Goal: Communication & Community: Answer question/provide support

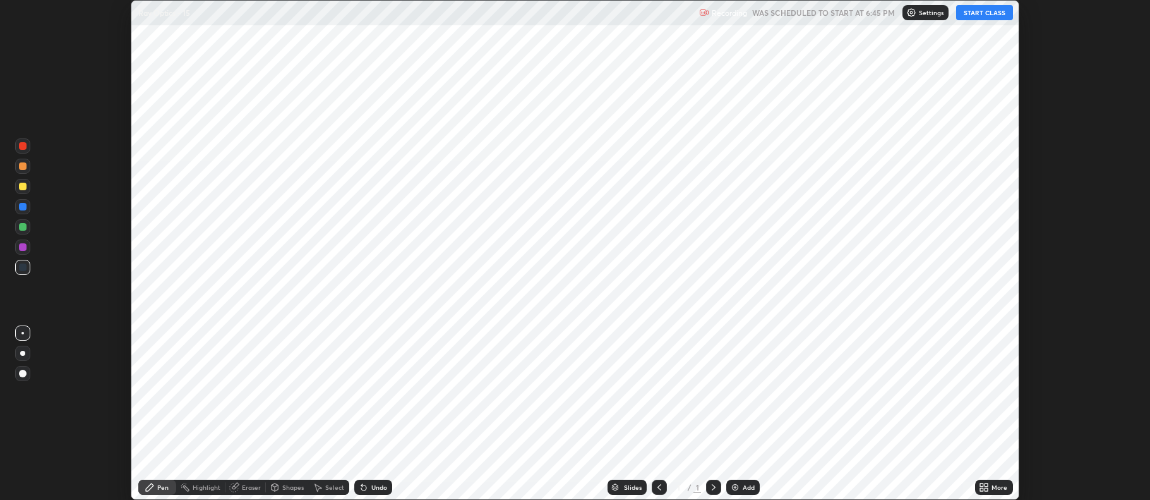
scroll to position [500, 1150]
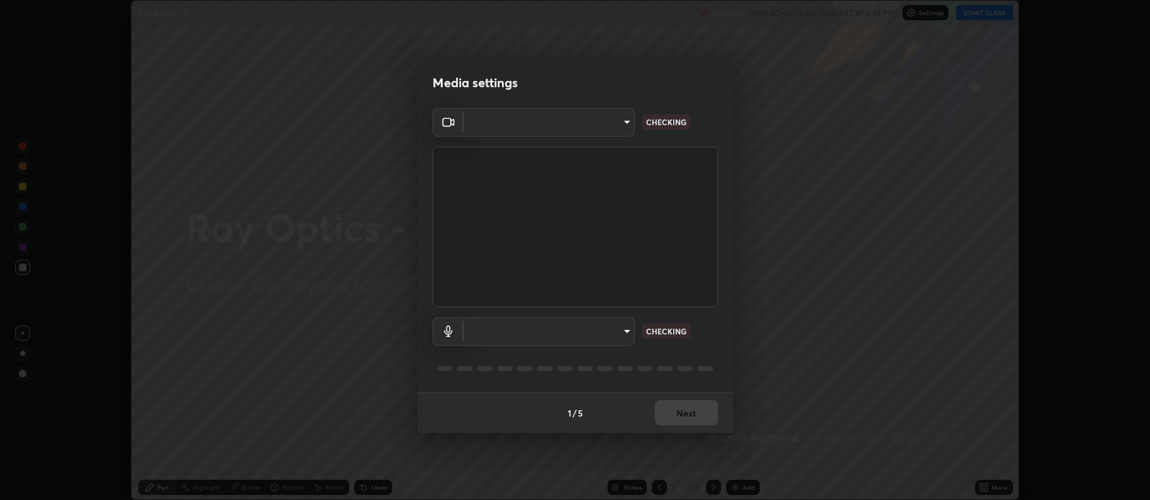
type input "429035ad50e842f61fb8e4fa2f177a6eb1964d5cf176366e636b90daed5958a3"
click at [507, 334] on body "Erase all Ray Optics - 15 Recording WAS SCHEDULED TO START AT 6:45 PM Settings …" at bounding box center [575, 250] width 1150 height 500
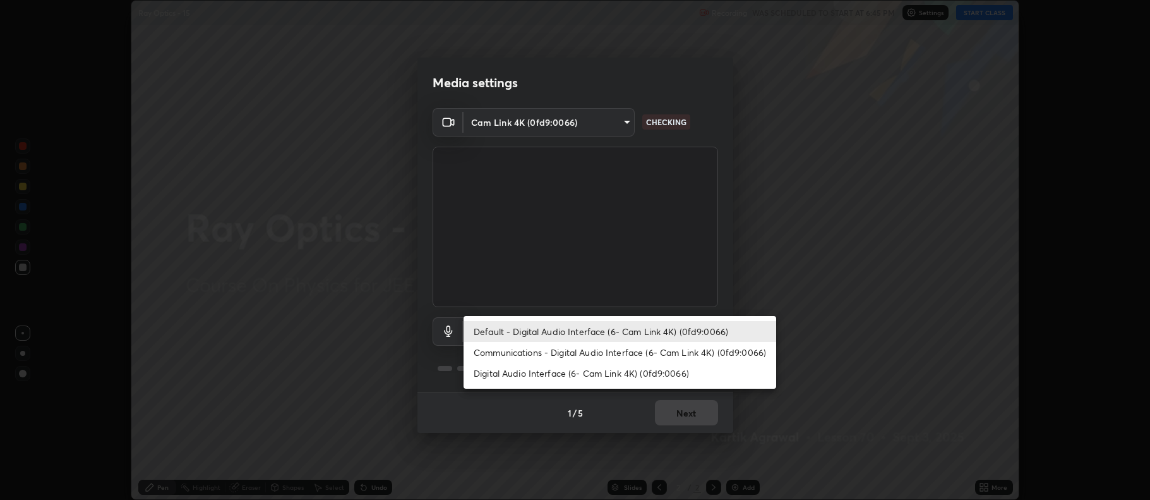
click at [515, 371] on li "Digital Audio Interface (6- Cam Link 4K) (0fd9:0066)" at bounding box center [620, 373] width 313 height 21
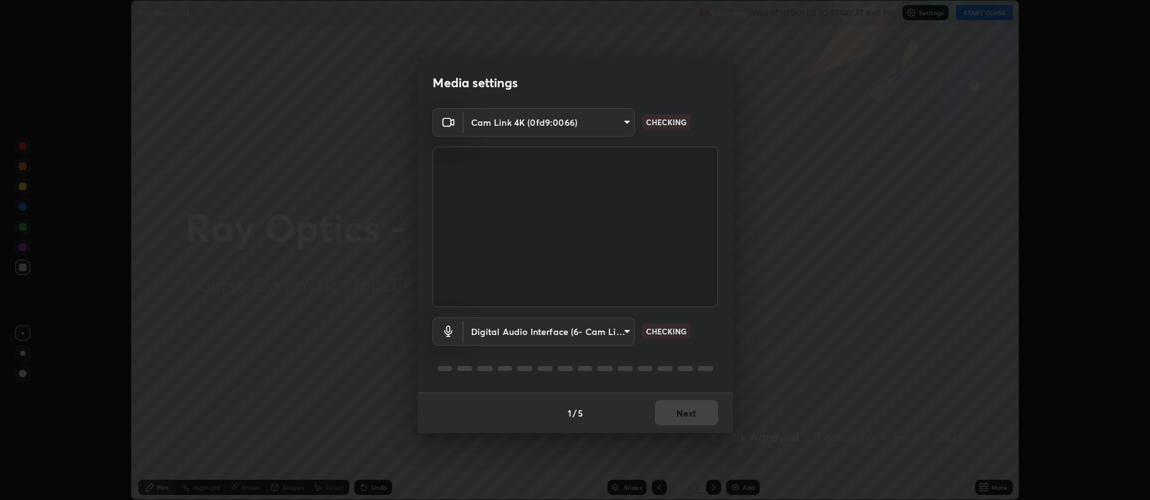
click at [521, 326] on body "Erase all Ray Optics - 15 Recording WAS SCHEDULED TO START AT 6:45 PM Settings …" at bounding box center [575, 250] width 1150 height 500
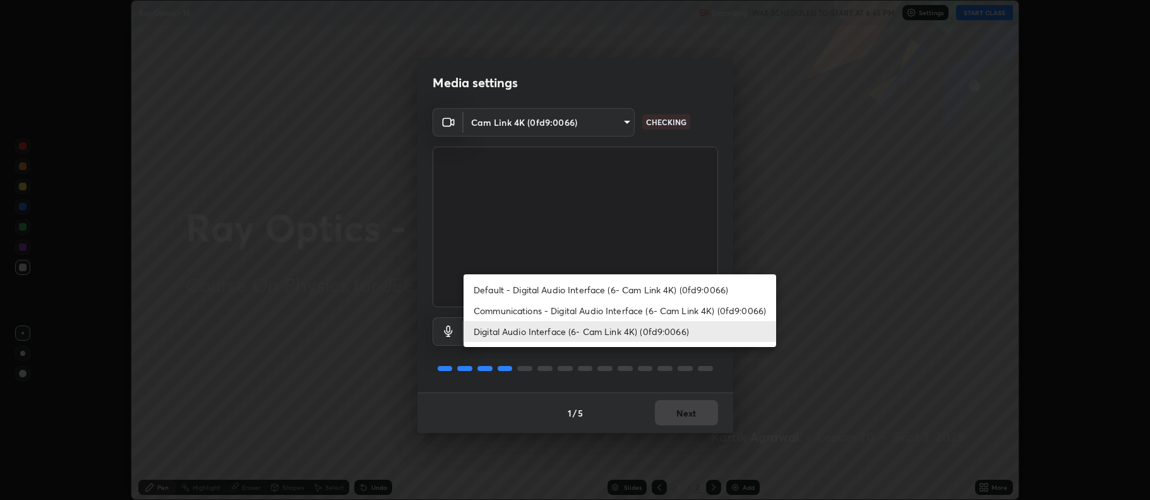
click at [530, 291] on li "Default - Digital Audio Interface (6- Cam Link 4K) (0fd9:0066)" at bounding box center [620, 289] width 313 height 21
type input "default"
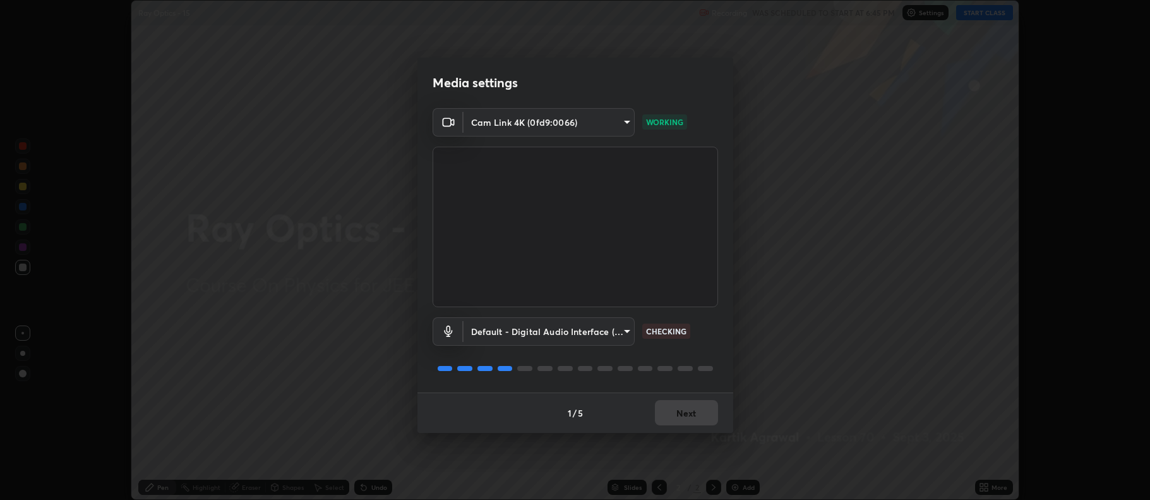
click at [671, 411] on div "1 / 5 Next" at bounding box center [576, 412] width 316 height 40
click at [679, 409] on div "1 / 5 Next" at bounding box center [576, 412] width 316 height 40
click at [681, 409] on div "1 / 5 Next" at bounding box center [576, 412] width 316 height 40
click at [686, 404] on div "1 / 5 Next" at bounding box center [576, 412] width 316 height 40
click at [684, 406] on div "1 / 5 Next" at bounding box center [576, 412] width 316 height 40
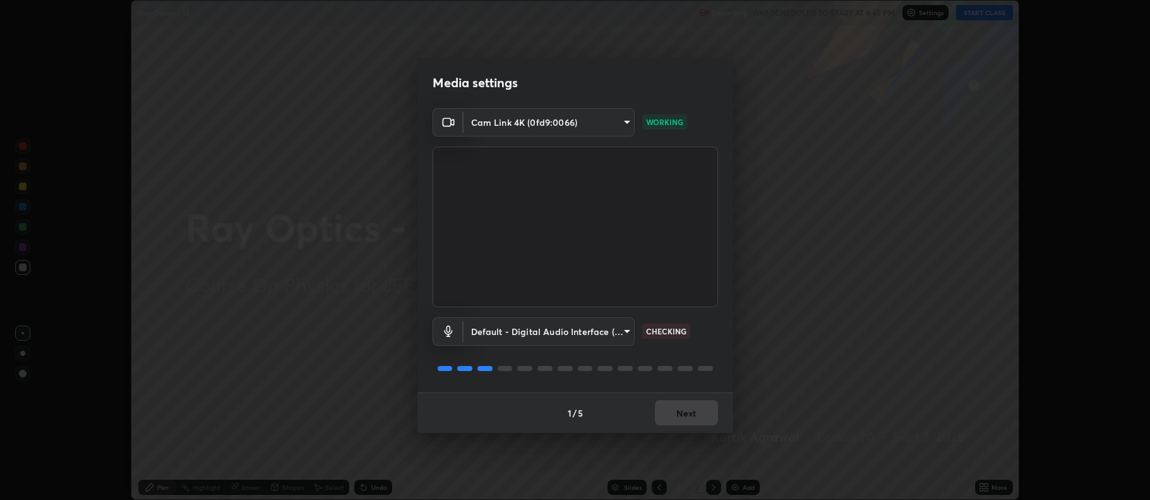
click at [683, 409] on div "1 / 5 Next" at bounding box center [576, 412] width 316 height 40
click at [682, 410] on button "Next" at bounding box center [686, 412] width 63 height 25
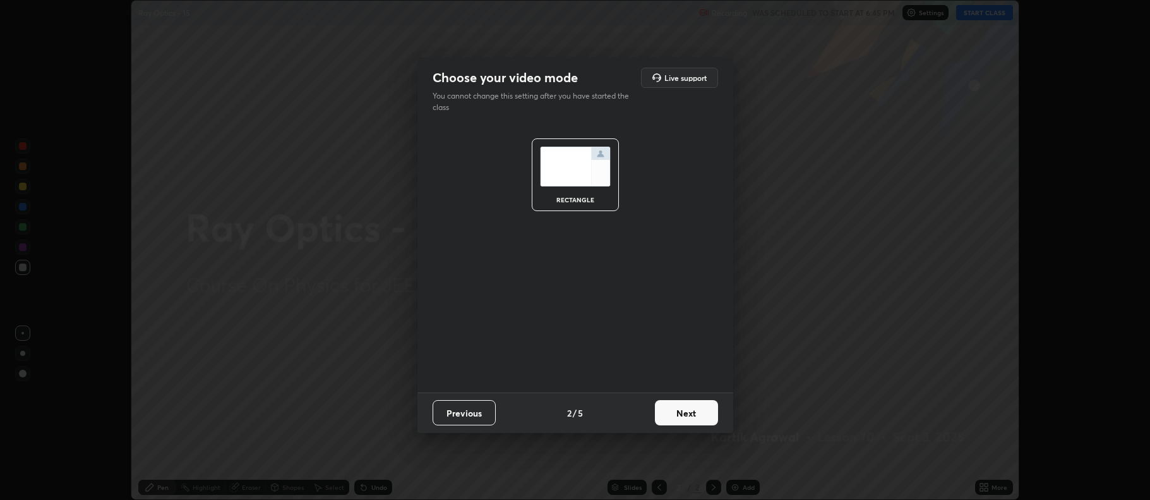
click at [682, 414] on button "Next" at bounding box center [686, 412] width 63 height 25
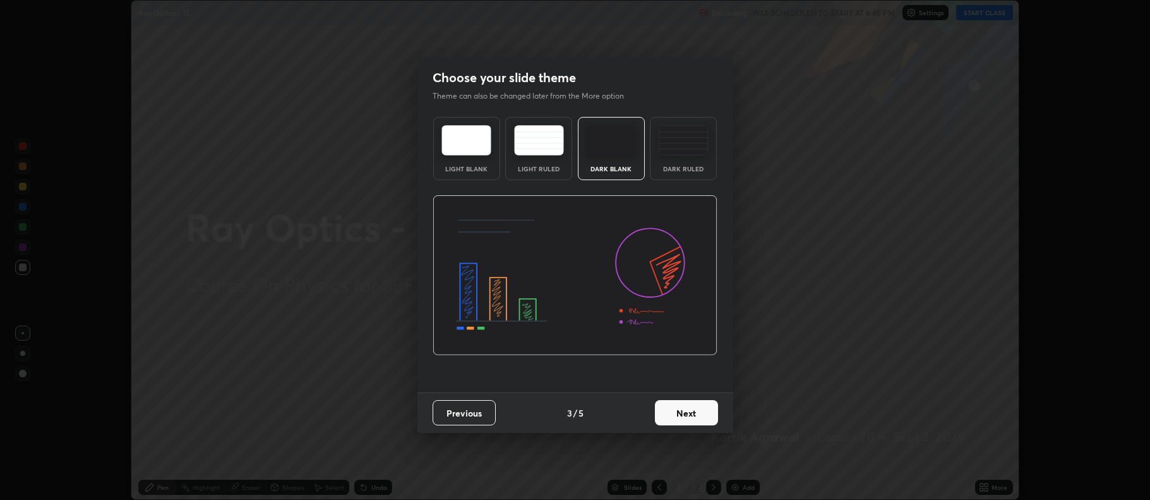
click at [684, 414] on button "Next" at bounding box center [686, 412] width 63 height 25
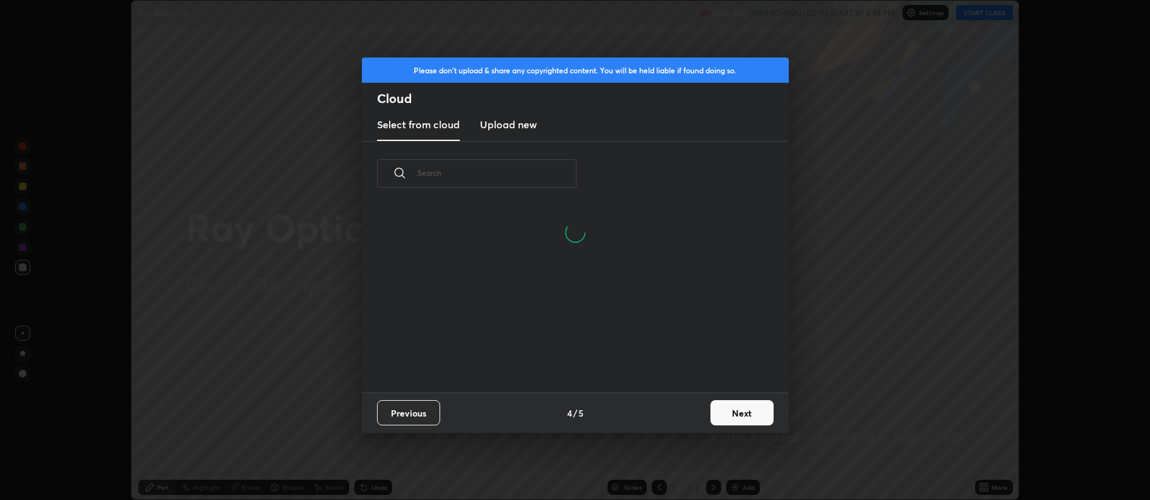
click at [728, 413] on button "Next" at bounding box center [742, 412] width 63 height 25
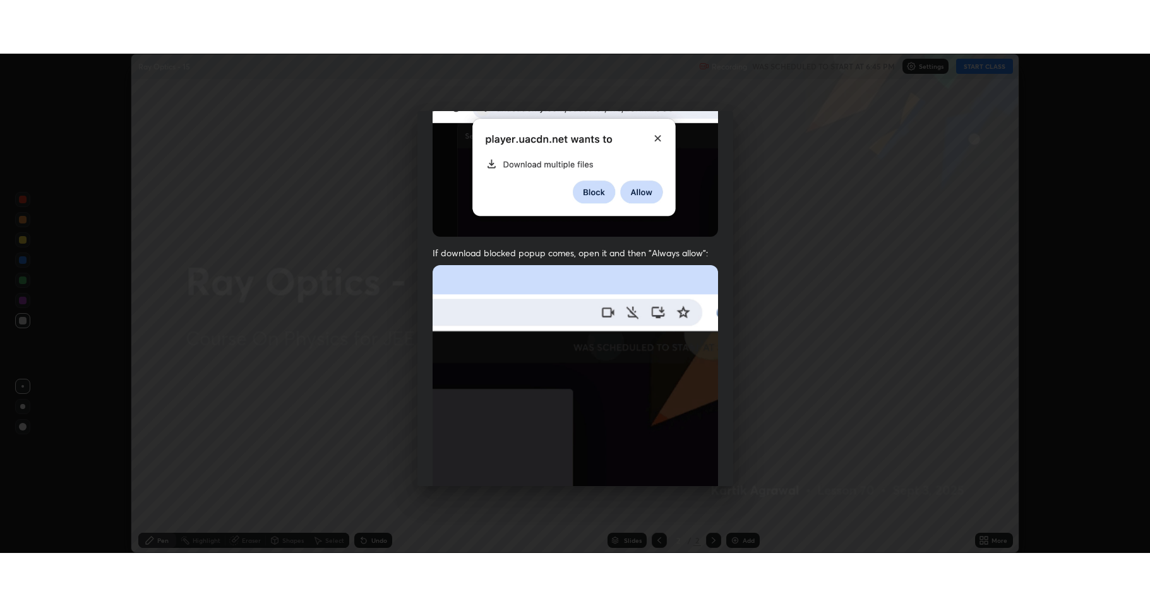
scroll to position [256, 0]
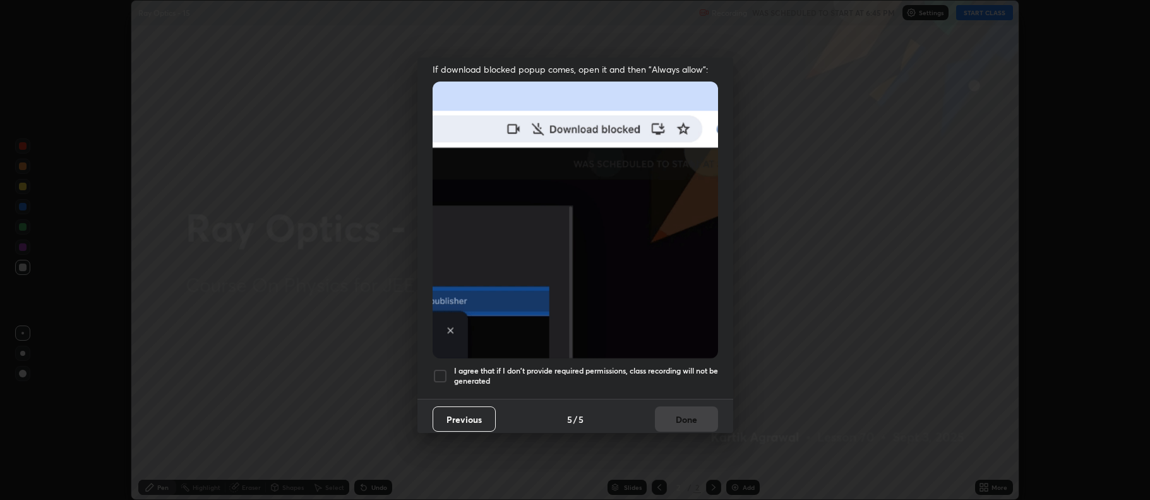
click at [434, 368] on div at bounding box center [440, 375] width 15 height 15
click at [684, 419] on button "Done" at bounding box center [686, 418] width 63 height 25
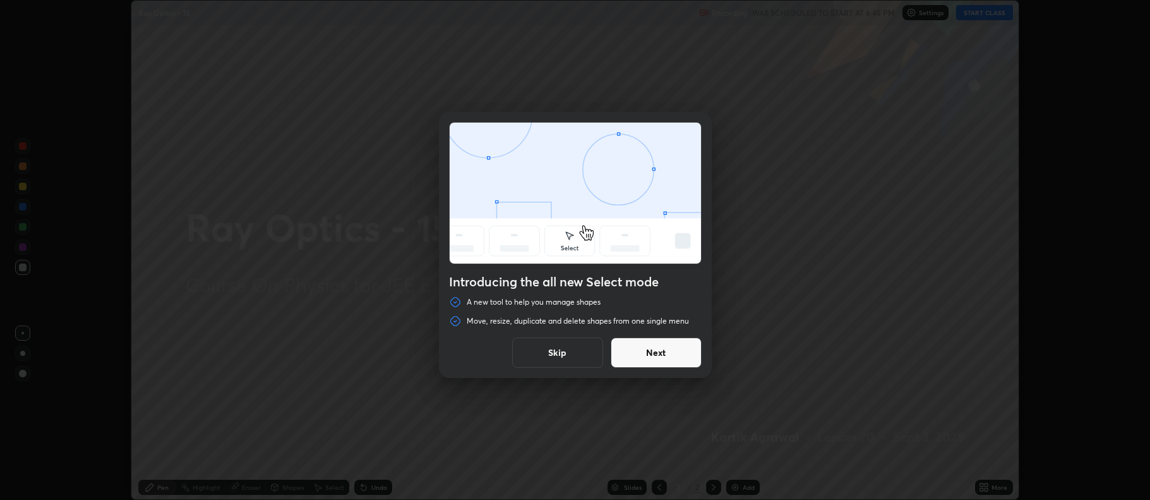
click at [649, 355] on button "Next" at bounding box center [656, 352] width 91 height 30
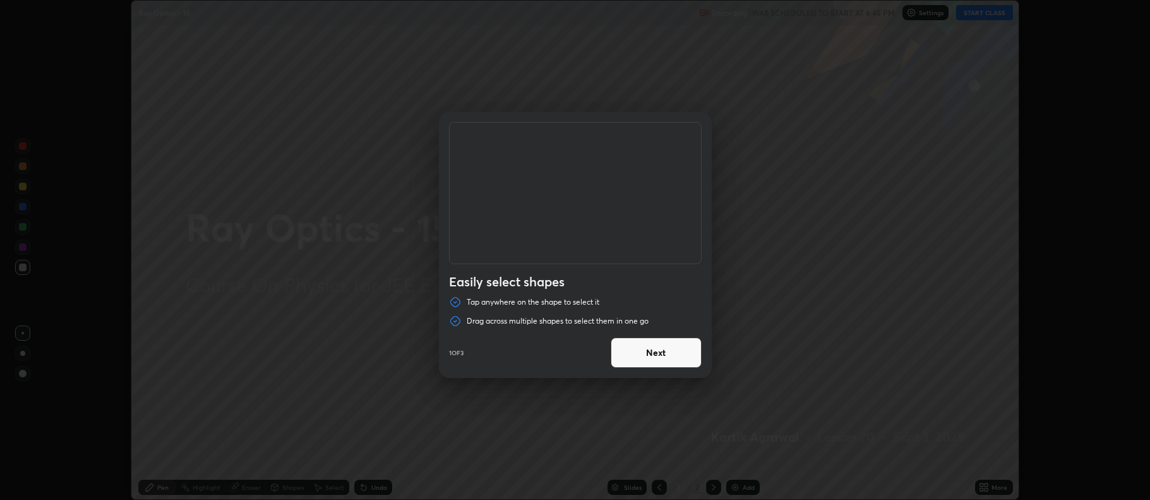
click at [651, 352] on button "Next" at bounding box center [656, 352] width 91 height 30
click at [653, 346] on button "Next" at bounding box center [656, 352] width 91 height 30
click at [658, 358] on button "Done" at bounding box center [656, 352] width 91 height 30
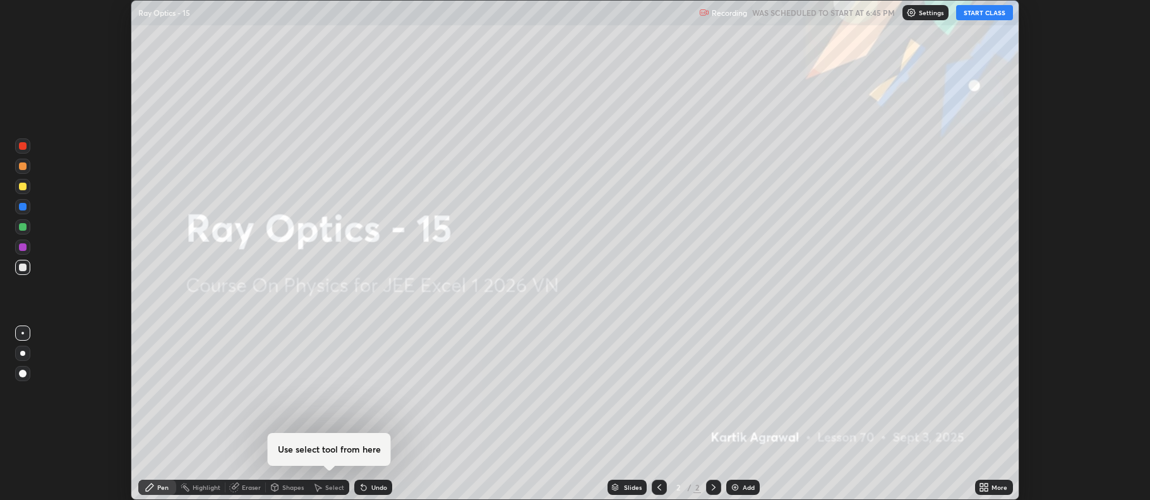
click at [988, 486] on icon at bounding box center [987, 484] width 3 height 3
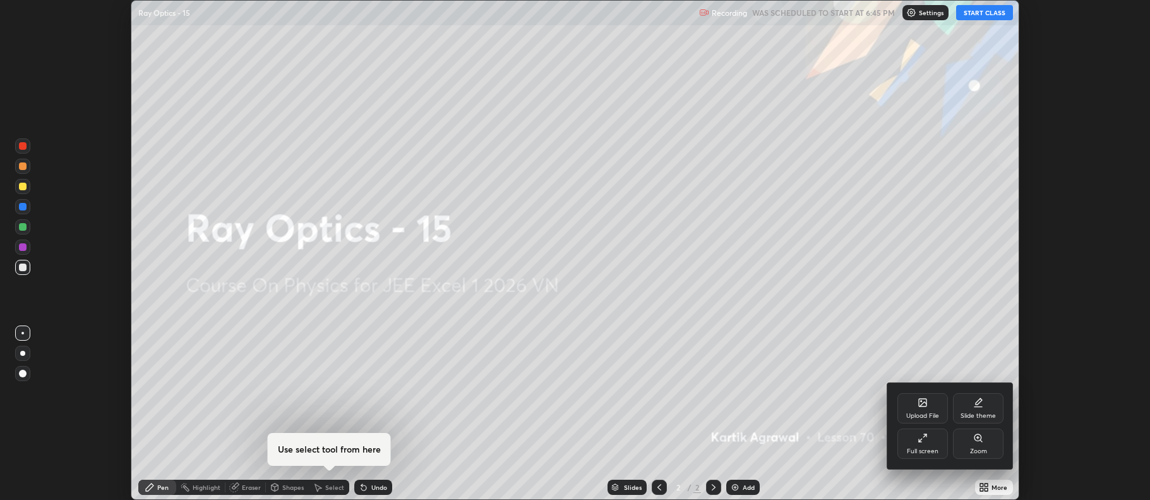
click at [912, 447] on div "Full screen" at bounding box center [923, 443] width 51 height 30
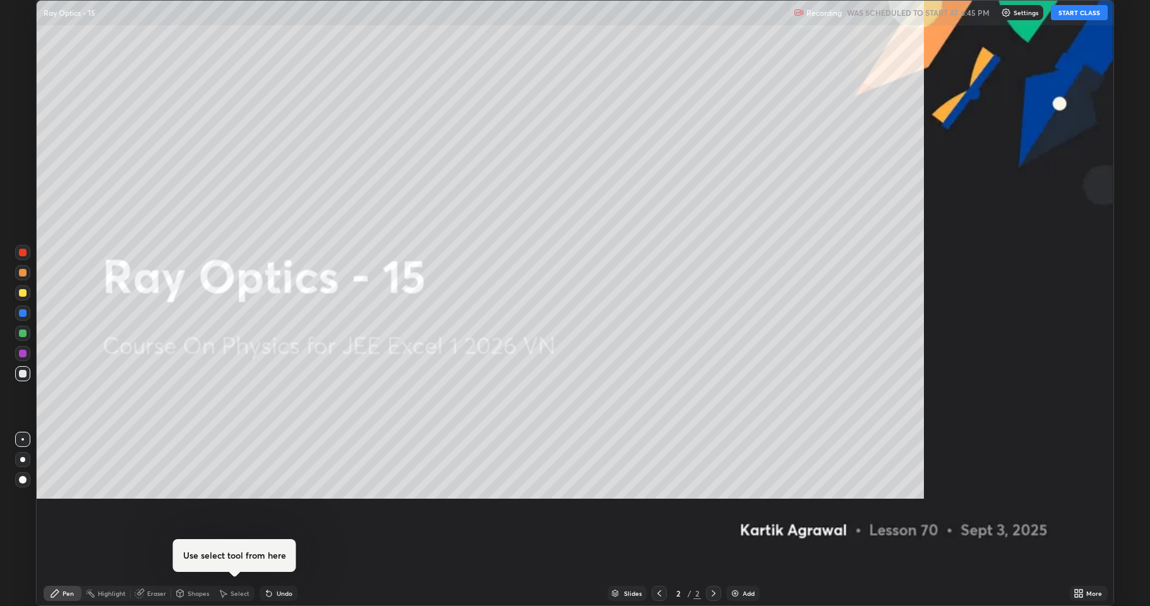
scroll to position [606, 1150]
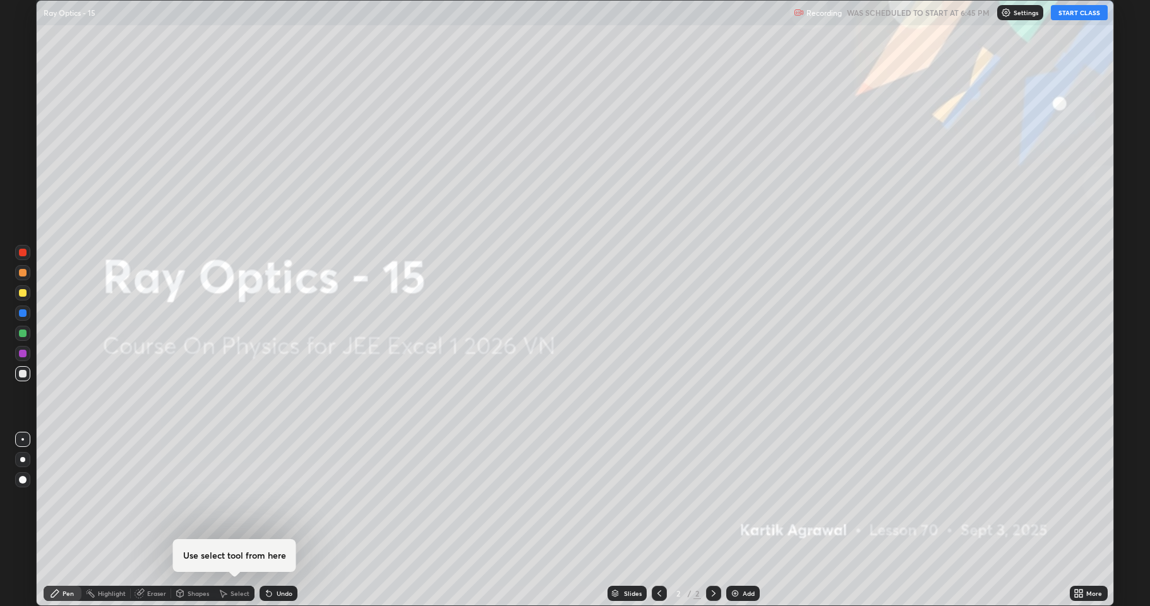
click at [1082, 16] on button "START CLASS" at bounding box center [1079, 12] width 57 height 15
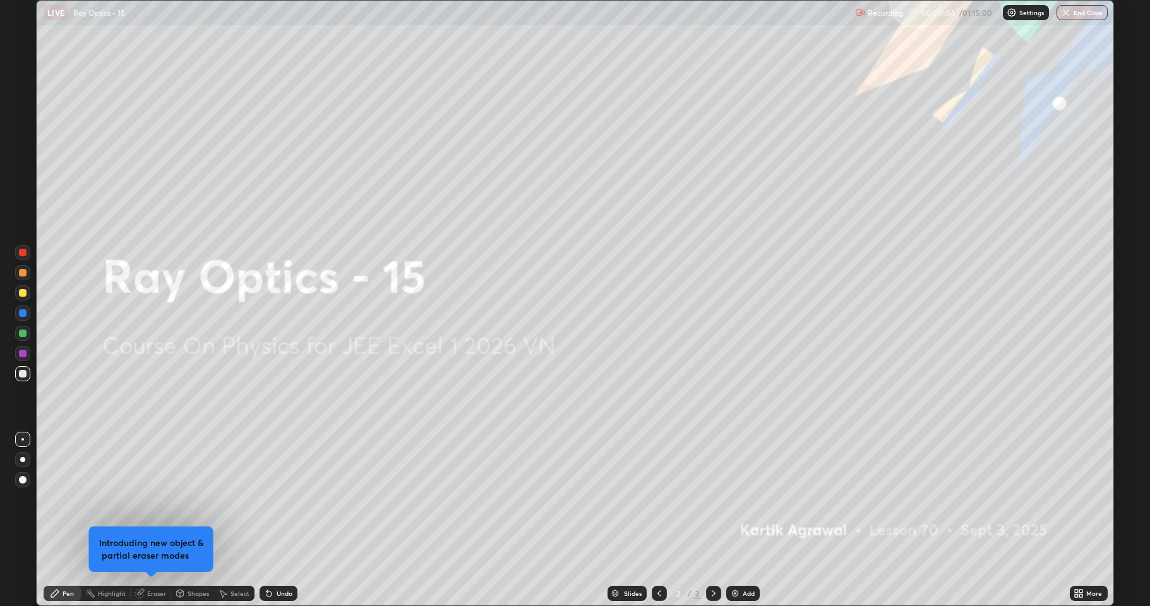
click at [736, 499] on img at bounding box center [735, 594] width 10 height 10
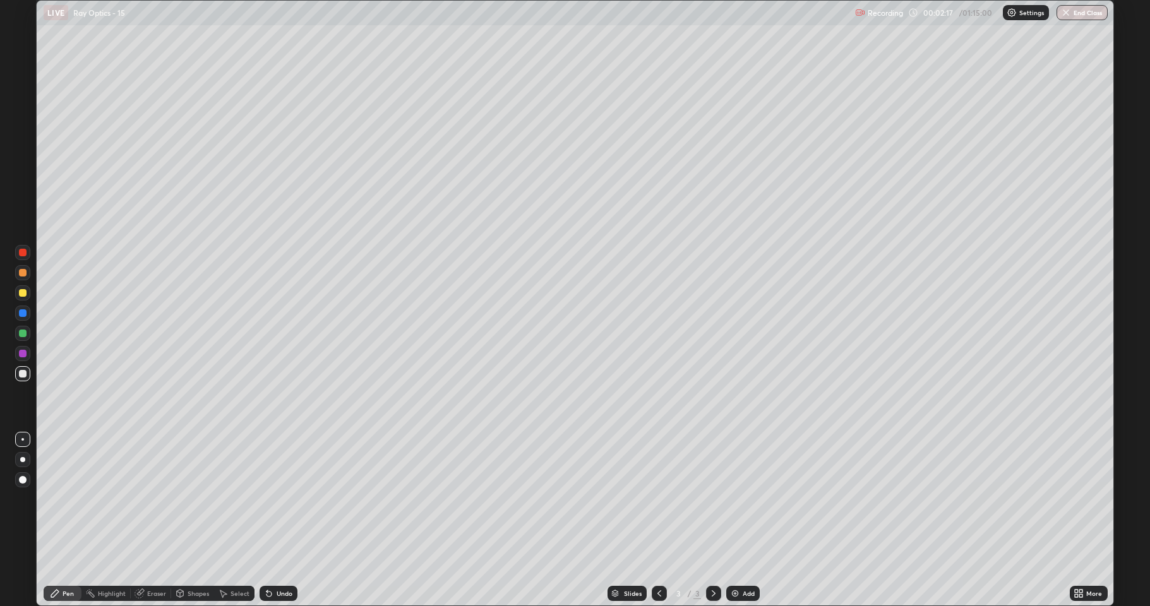
click at [24, 296] on div at bounding box center [23, 293] width 8 height 8
click at [25, 273] on div at bounding box center [23, 273] width 8 height 8
click at [284, 499] on div "Undo" at bounding box center [285, 594] width 16 height 6
click at [20, 316] on div at bounding box center [23, 314] width 8 height 8
click at [27, 374] on div at bounding box center [22, 373] width 15 height 15
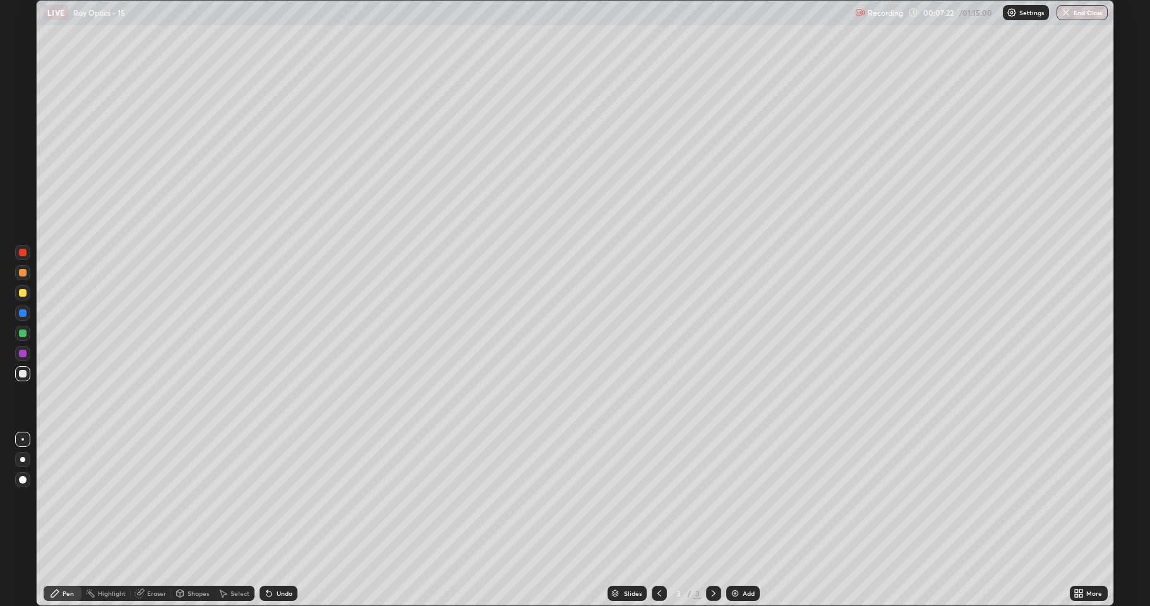
click at [739, 499] on img at bounding box center [735, 594] width 10 height 10
click at [277, 499] on div "Undo" at bounding box center [279, 593] width 38 height 15
click at [655, 499] on icon at bounding box center [659, 594] width 10 height 10
click at [25, 334] on div at bounding box center [23, 334] width 8 height 8
click at [277, 499] on div "Undo" at bounding box center [285, 594] width 16 height 6
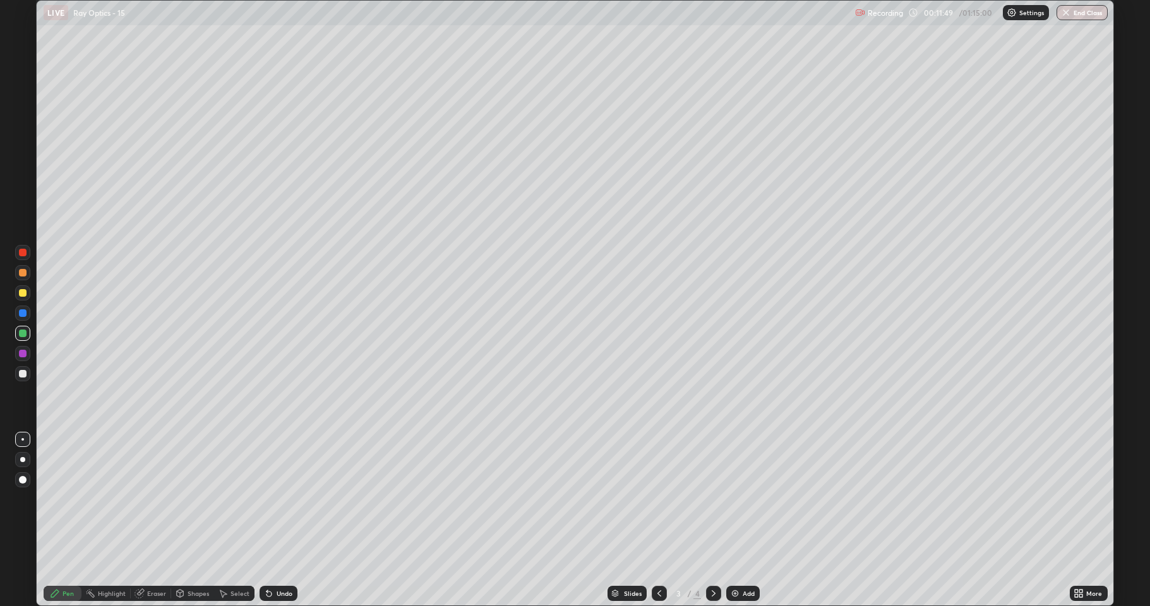
click at [712, 499] on icon at bounding box center [714, 594] width 10 height 10
click at [232, 499] on div "Select" at bounding box center [234, 593] width 40 height 15
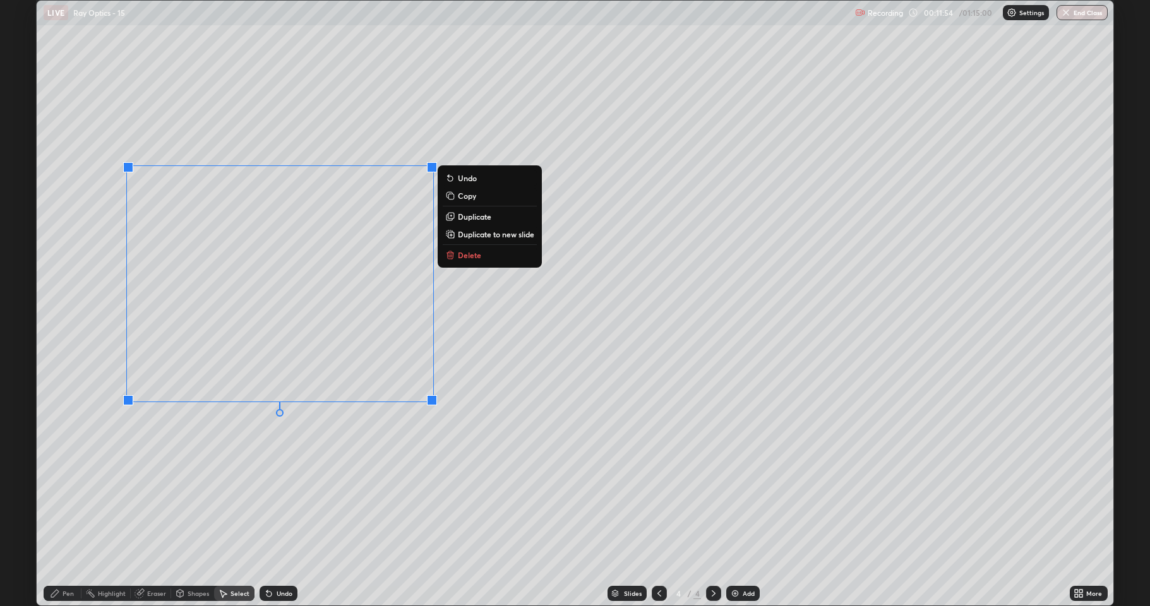
click at [472, 252] on p "Delete" at bounding box center [469, 255] width 23 height 10
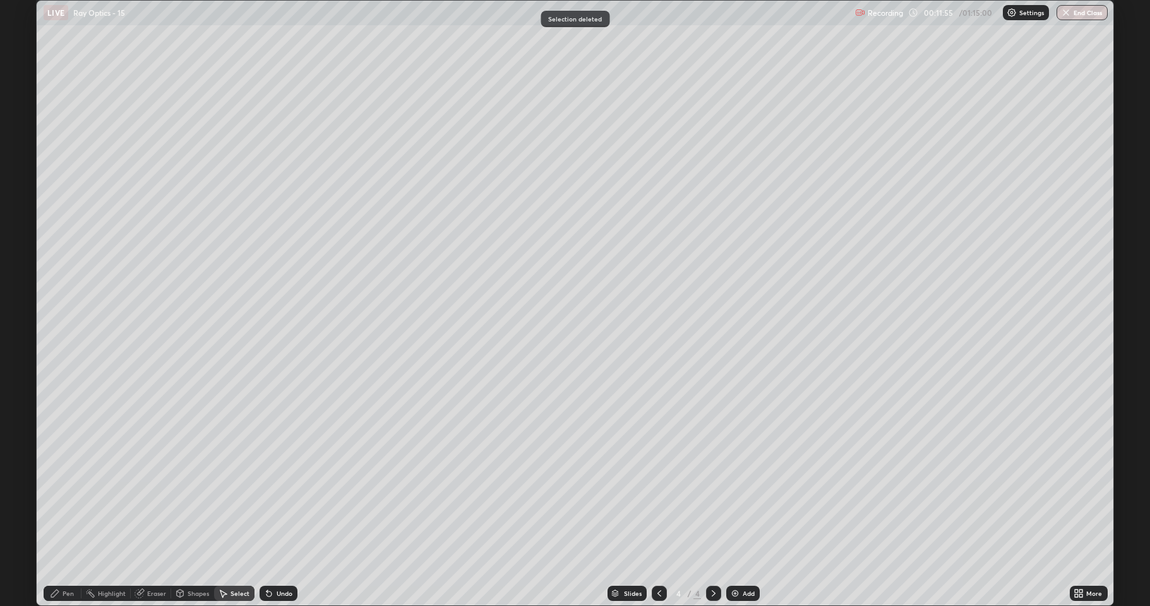
click at [59, 499] on div "Pen" at bounding box center [63, 593] width 38 height 15
click at [23, 294] on div at bounding box center [23, 293] width 8 height 8
click at [23, 374] on div at bounding box center [23, 374] width 8 height 8
click at [278, 499] on div "Undo" at bounding box center [279, 593] width 38 height 15
click at [242, 499] on div "Select" at bounding box center [240, 594] width 19 height 6
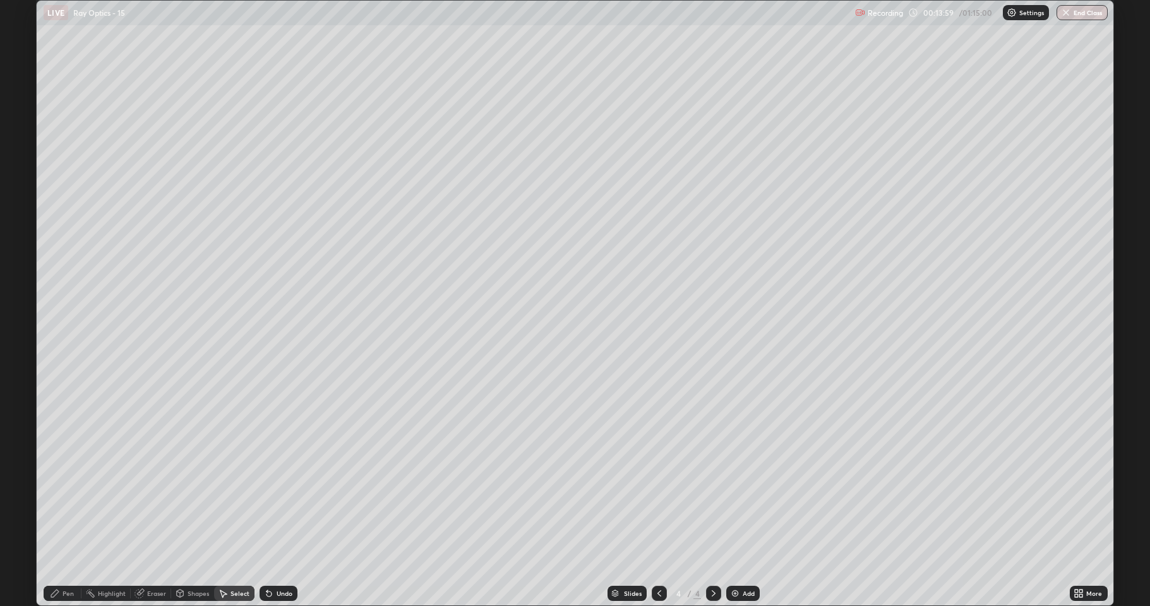
click at [198, 499] on div "Shapes" at bounding box center [198, 594] width 21 height 6
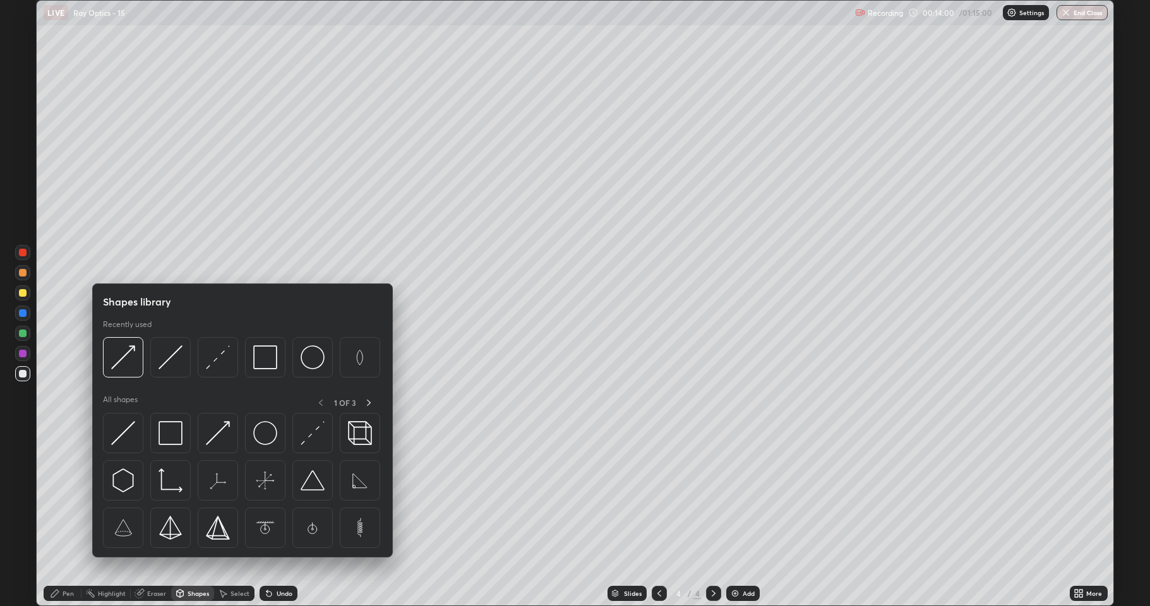
click at [145, 499] on div "Eraser" at bounding box center [151, 593] width 40 height 15
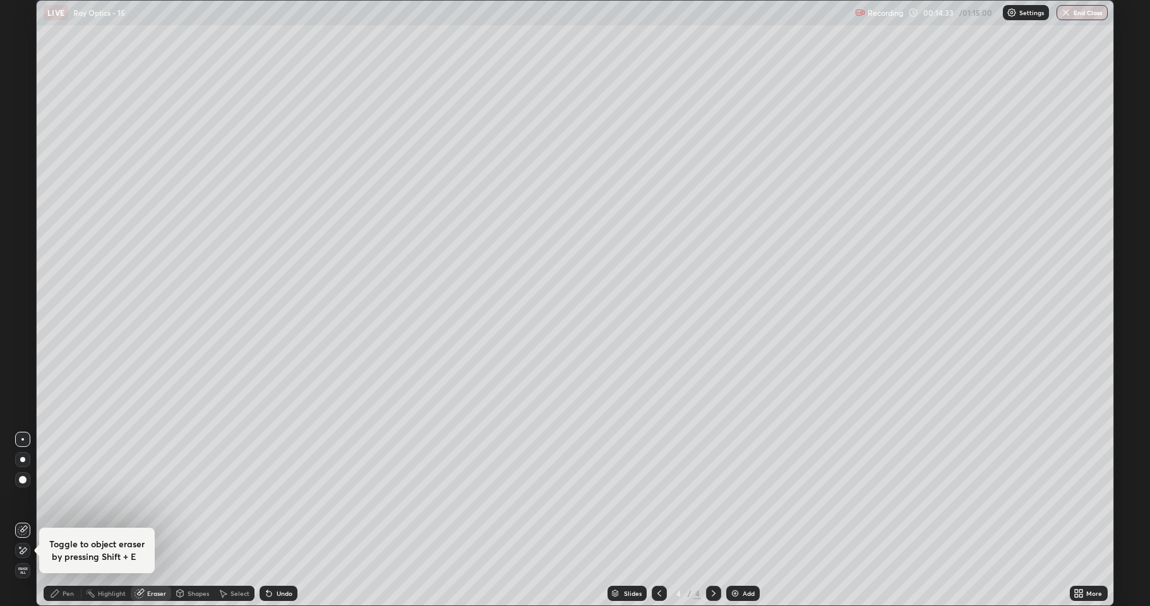
click at [69, 499] on div "Pen" at bounding box center [68, 594] width 11 height 6
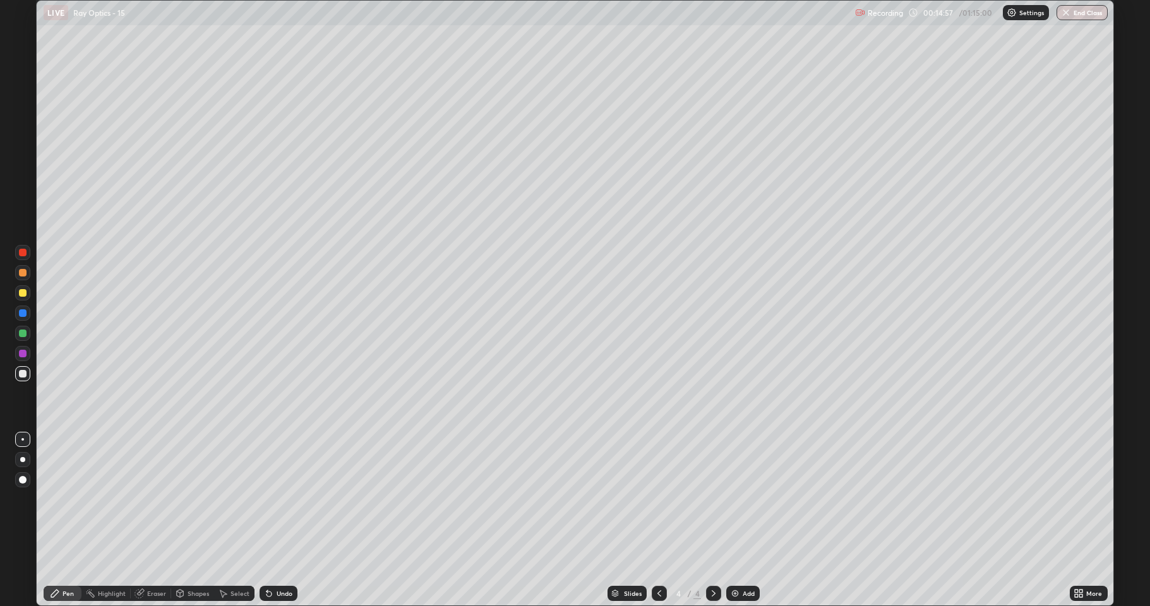
click at [743, 499] on div "Add" at bounding box center [749, 594] width 12 height 6
click at [186, 499] on div "Shapes" at bounding box center [192, 593] width 43 height 15
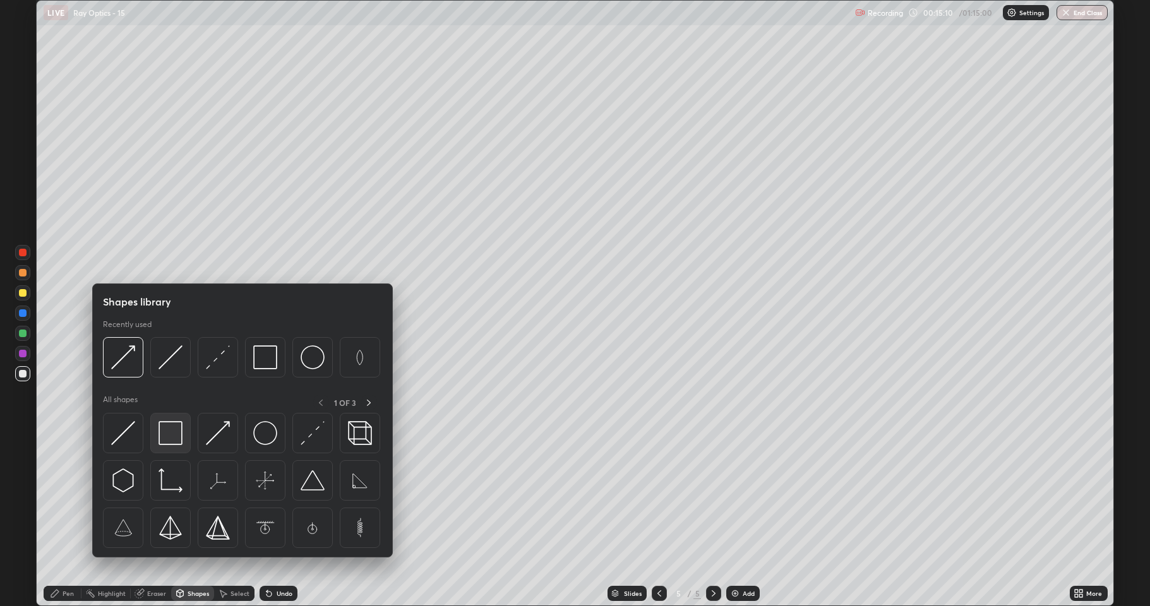
click at [169, 441] on img at bounding box center [171, 433] width 24 height 24
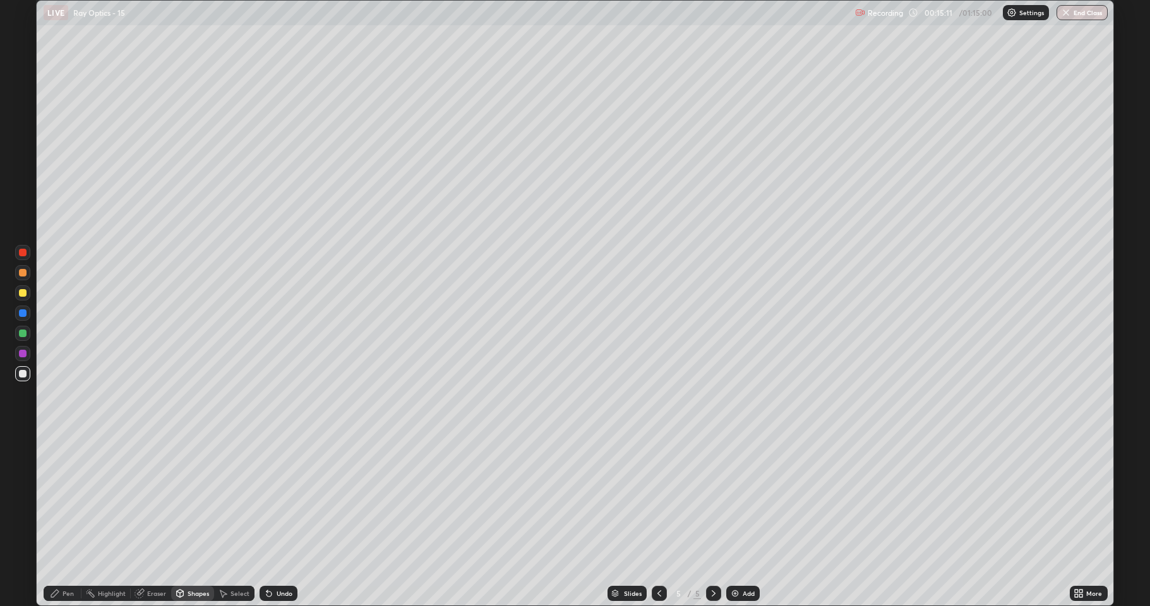
click at [20, 354] on div at bounding box center [23, 354] width 8 height 8
click at [193, 499] on div "Shapes" at bounding box center [198, 594] width 21 height 6
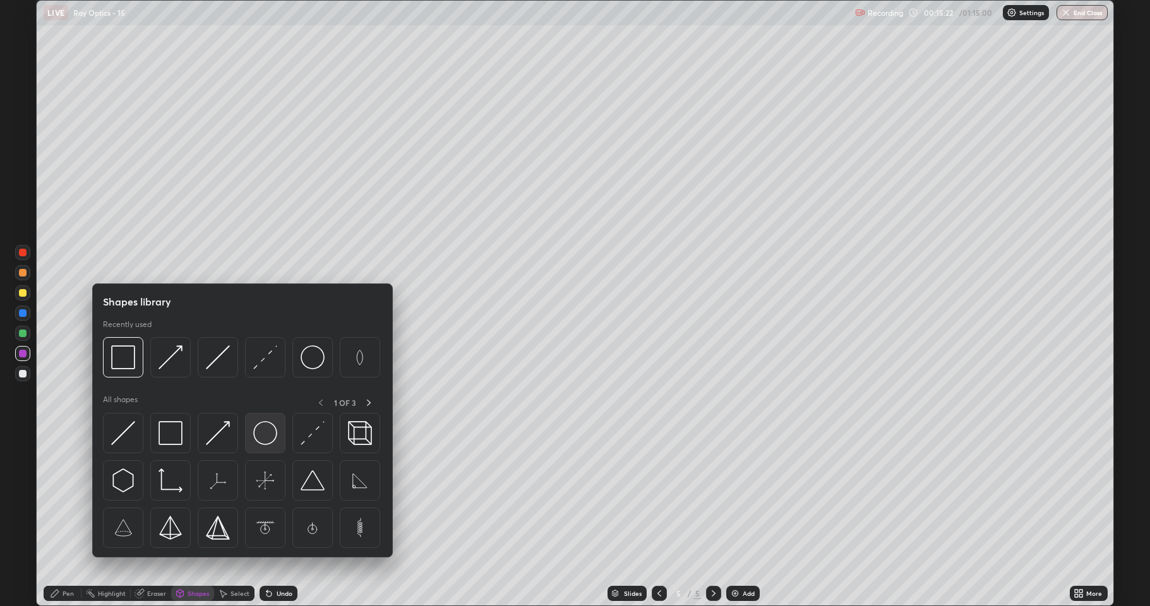
click at [265, 437] on img at bounding box center [265, 433] width 24 height 24
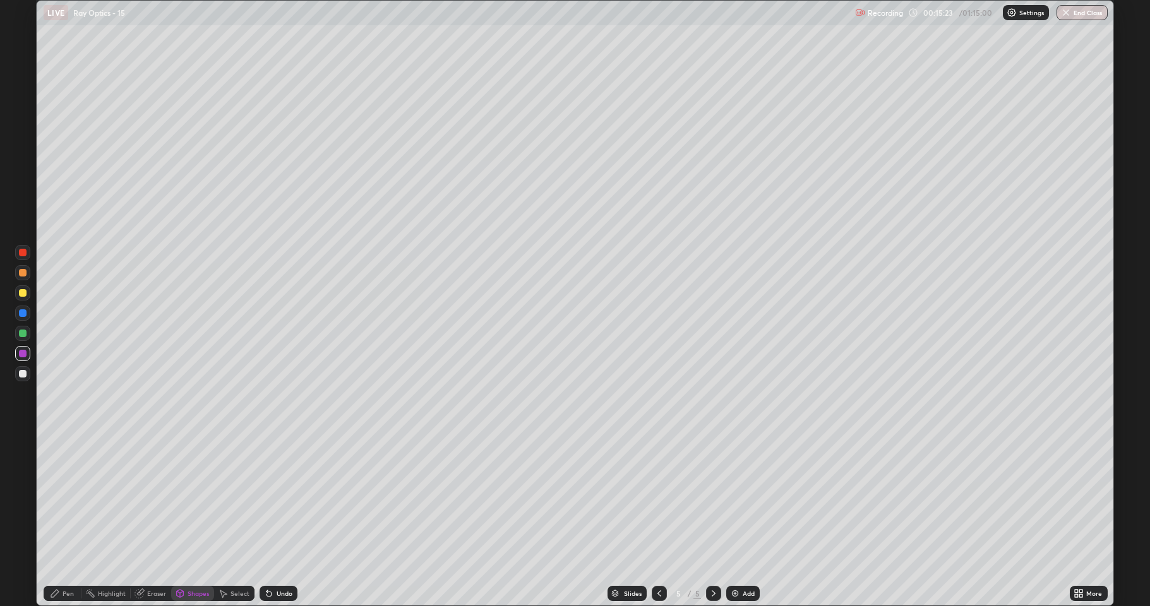
click at [190, 499] on div "Shapes" at bounding box center [198, 594] width 21 height 6
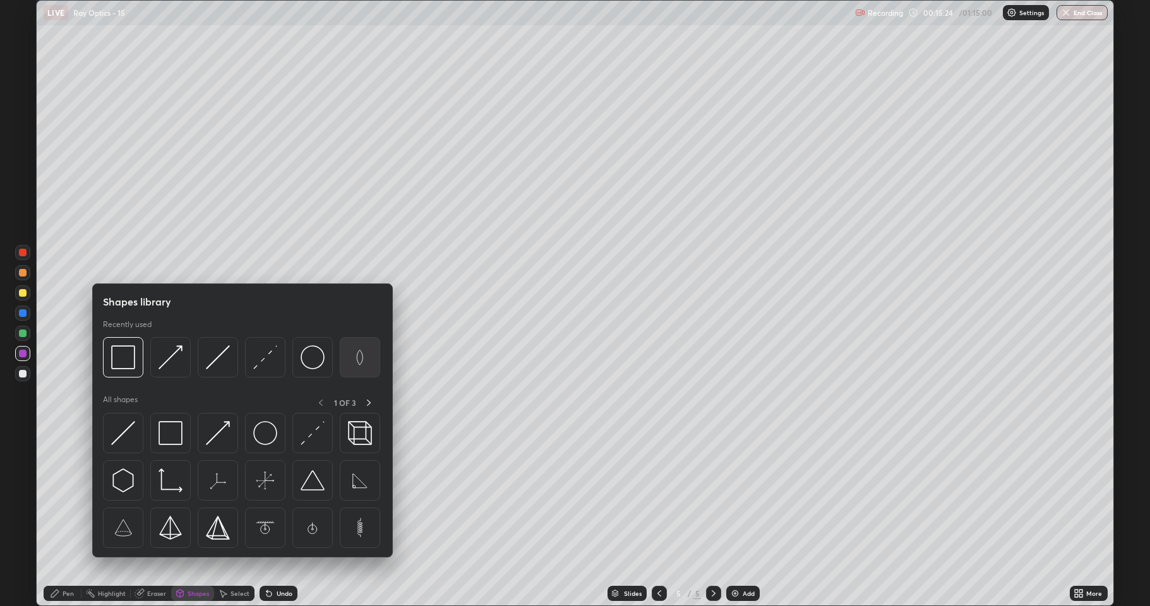
click at [359, 367] on img at bounding box center [360, 358] width 24 height 24
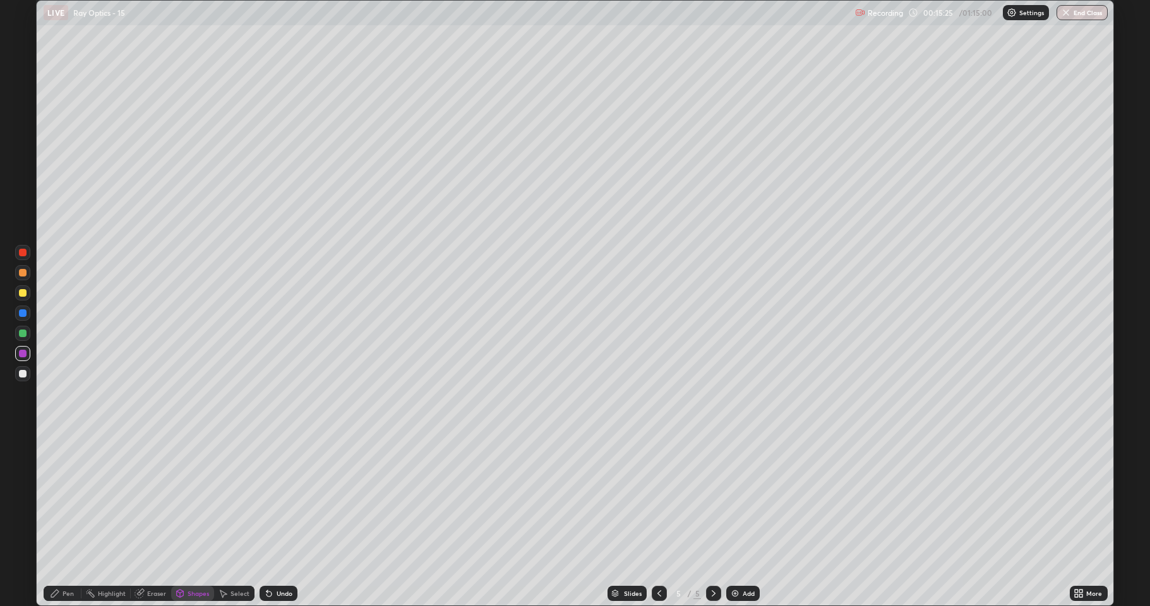
click at [23, 334] on div at bounding box center [23, 334] width 8 height 8
click at [69, 499] on div "Pen" at bounding box center [68, 594] width 11 height 6
click at [24, 373] on div at bounding box center [23, 374] width 8 height 8
click at [195, 499] on div "Shapes" at bounding box center [198, 594] width 21 height 6
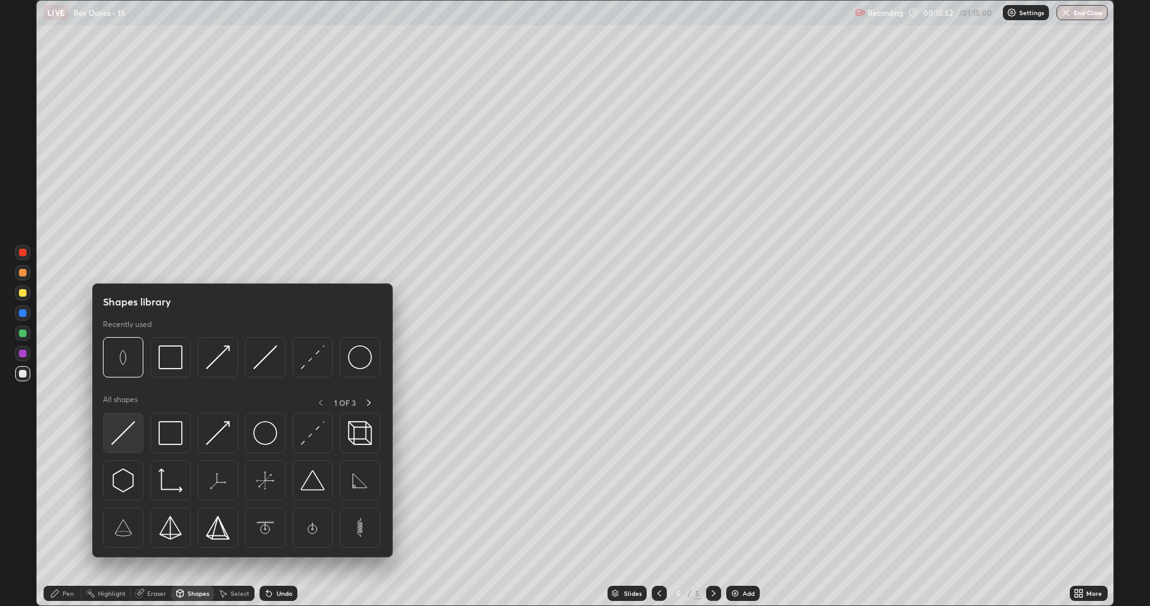
click at [124, 434] on img at bounding box center [123, 433] width 24 height 24
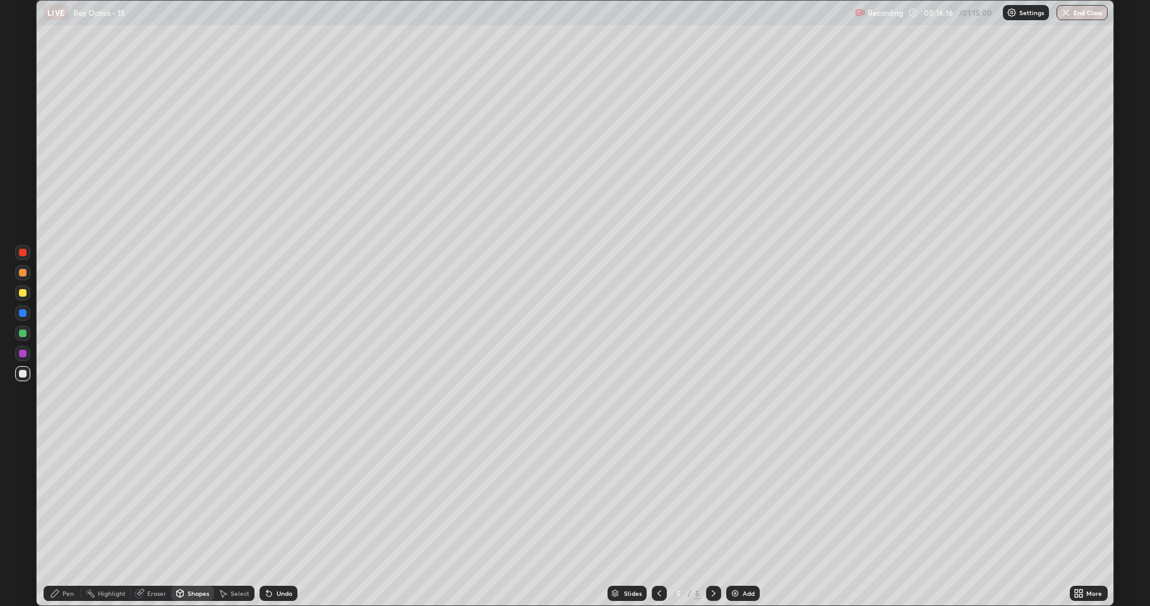
click at [285, 499] on div "Undo" at bounding box center [285, 594] width 16 height 6
click at [279, 499] on div "Undo" at bounding box center [285, 594] width 16 height 6
click at [73, 499] on div "Pen" at bounding box center [68, 594] width 11 height 6
click at [22, 296] on div at bounding box center [23, 293] width 8 height 8
click at [191, 499] on div "Shapes" at bounding box center [198, 594] width 21 height 6
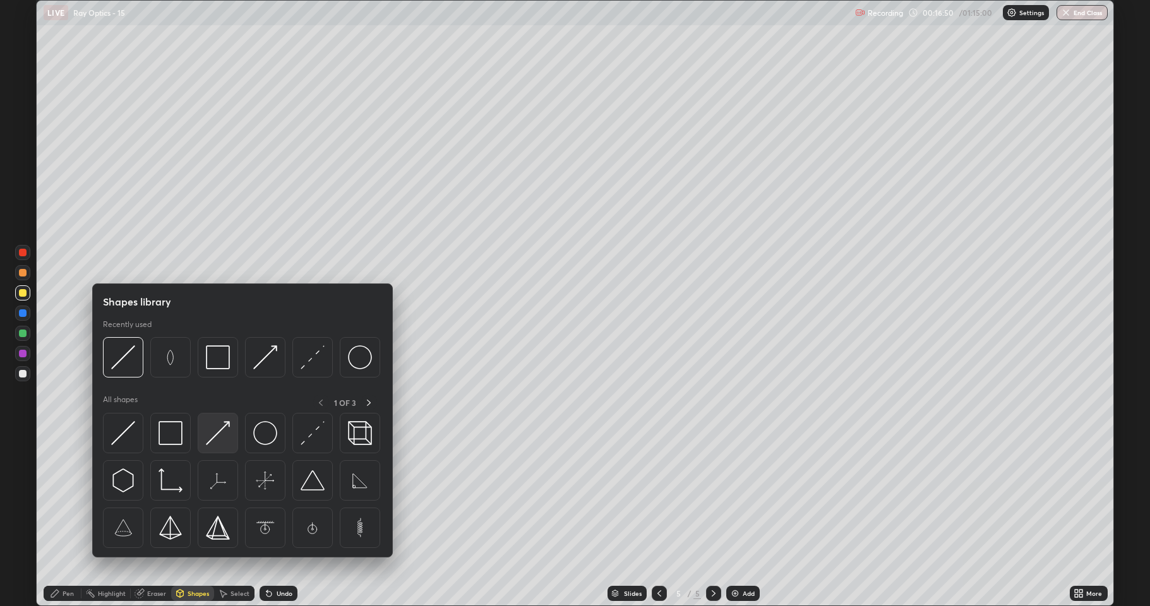
click at [222, 432] on img at bounding box center [218, 433] width 24 height 24
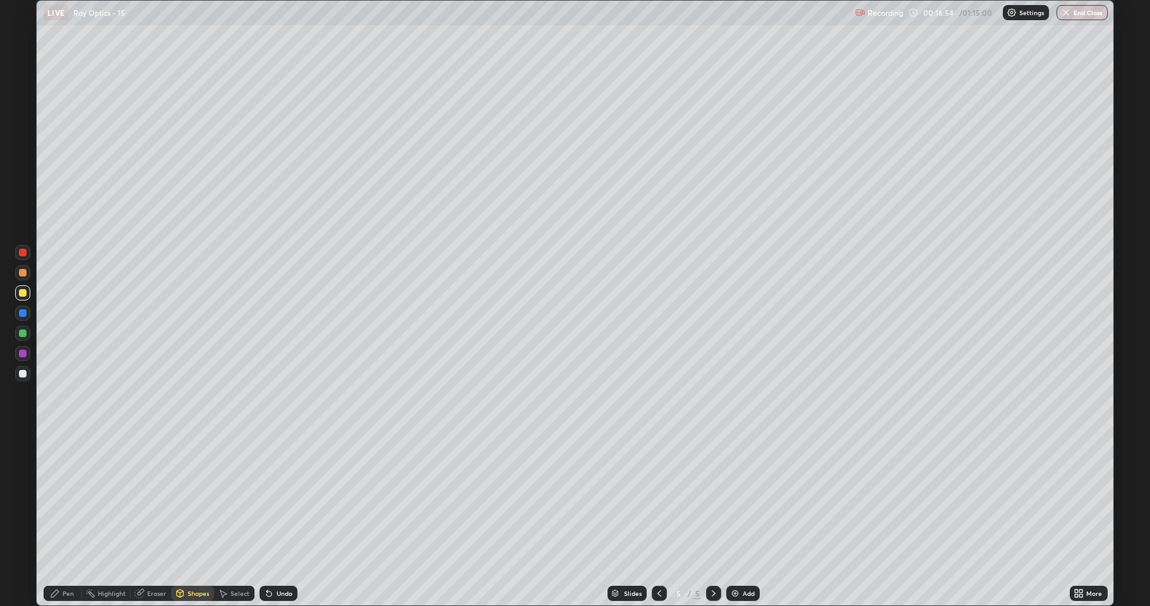
click at [277, 499] on div "Undo" at bounding box center [285, 594] width 16 height 6
click at [61, 499] on div "Pen" at bounding box center [63, 593] width 38 height 15
click at [277, 499] on div "Undo" at bounding box center [285, 594] width 16 height 6
click at [280, 499] on div "Undo" at bounding box center [285, 594] width 16 height 6
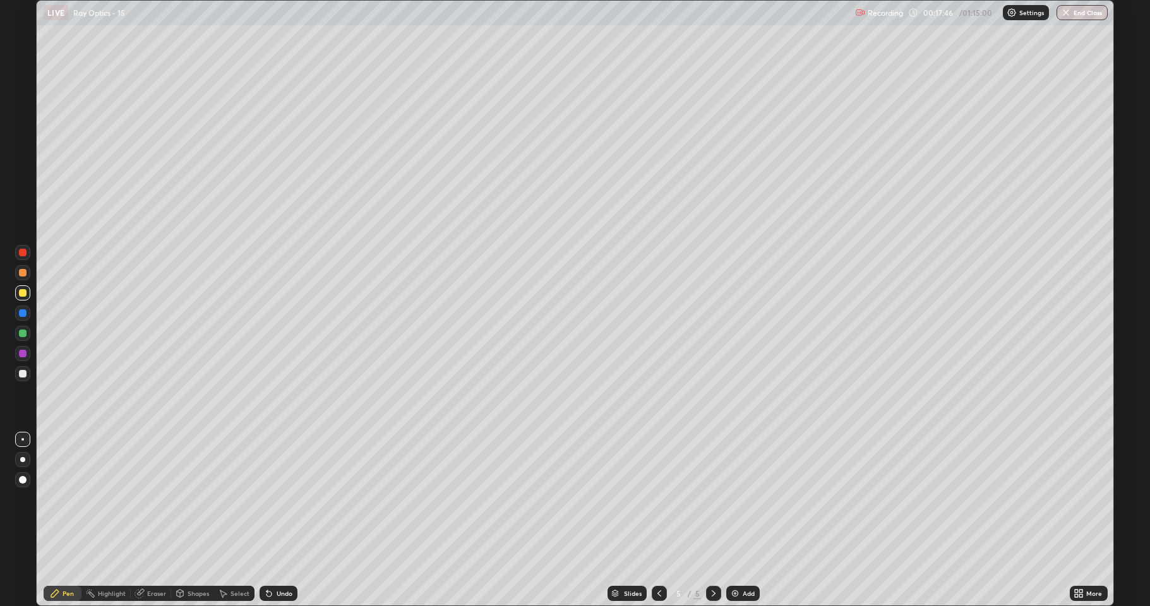
click at [280, 499] on div "Undo" at bounding box center [285, 594] width 16 height 6
click at [281, 499] on div "Undo" at bounding box center [285, 594] width 16 height 6
click at [279, 499] on div "Undo" at bounding box center [285, 594] width 16 height 6
click at [280, 499] on div "Undo" at bounding box center [285, 594] width 16 height 6
click at [278, 499] on div "Undo" at bounding box center [285, 594] width 16 height 6
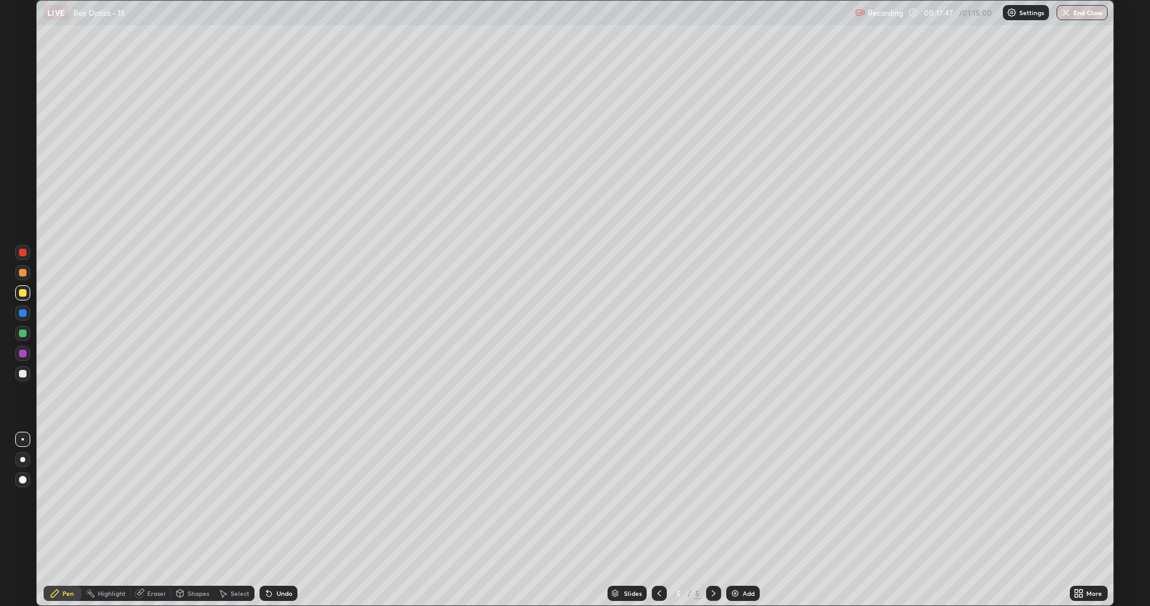
click at [280, 499] on div "Undo" at bounding box center [285, 594] width 16 height 6
click at [281, 499] on div "Undo" at bounding box center [285, 594] width 16 height 6
click at [60, 499] on div "Pen" at bounding box center [63, 593] width 38 height 15
click at [192, 499] on div "Shapes" at bounding box center [198, 594] width 21 height 6
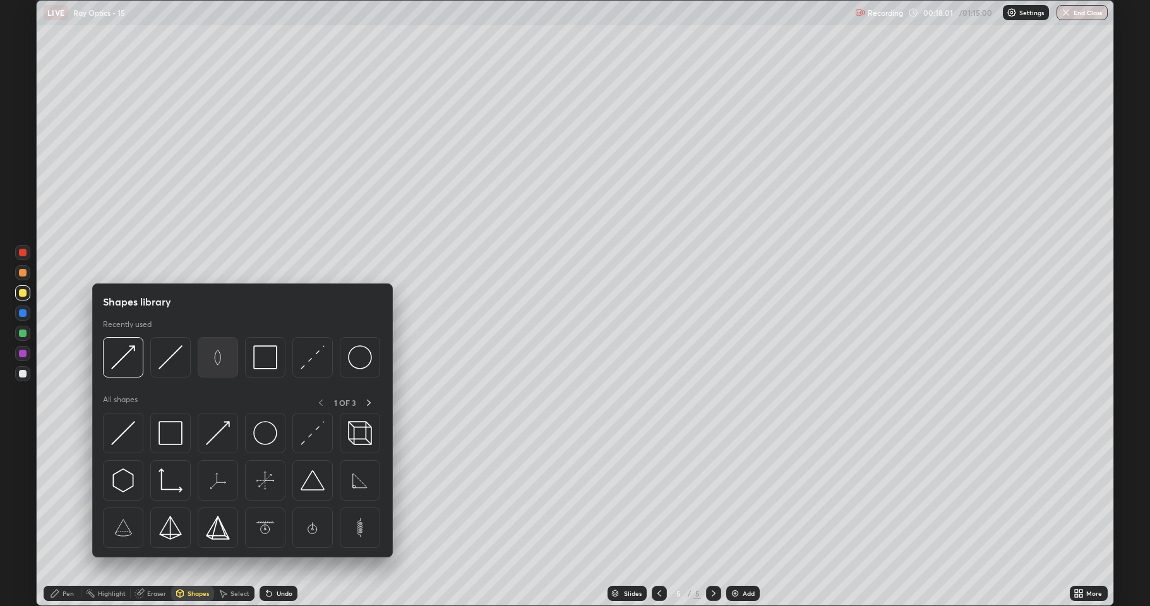
click at [217, 359] on img at bounding box center [218, 358] width 24 height 24
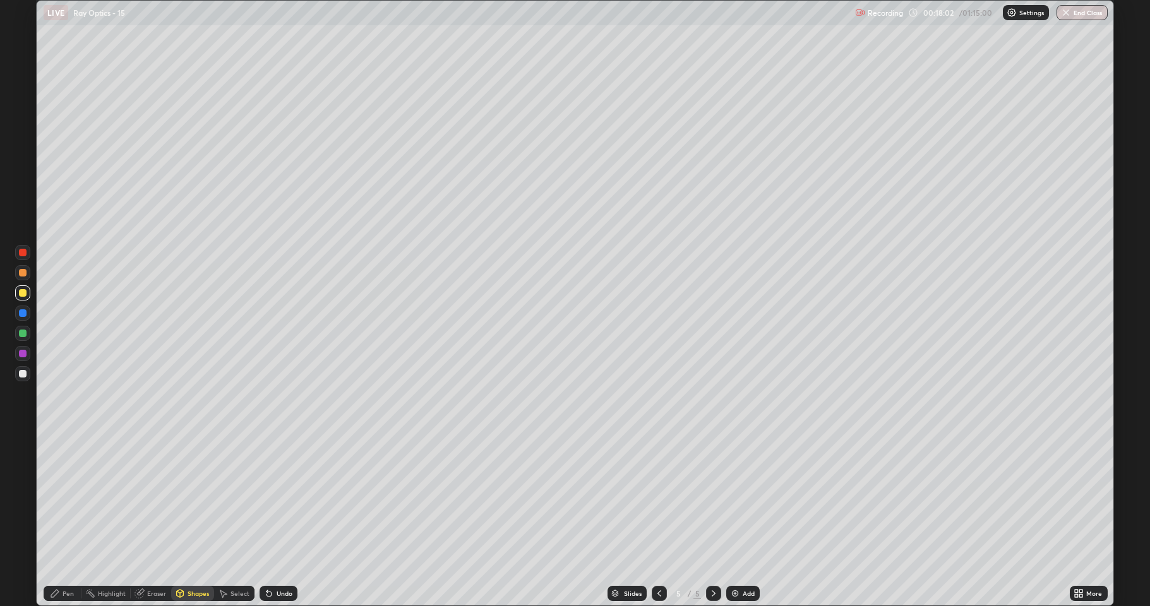
click at [22, 333] on div at bounding box center [23, 334] width 8 height 8
click at [64, 499] on div "Pen" at bounding box center [68, 594] width 11 height 6
click at [181, 499] on icon at bounding box center [180, 594] width 7 height 8
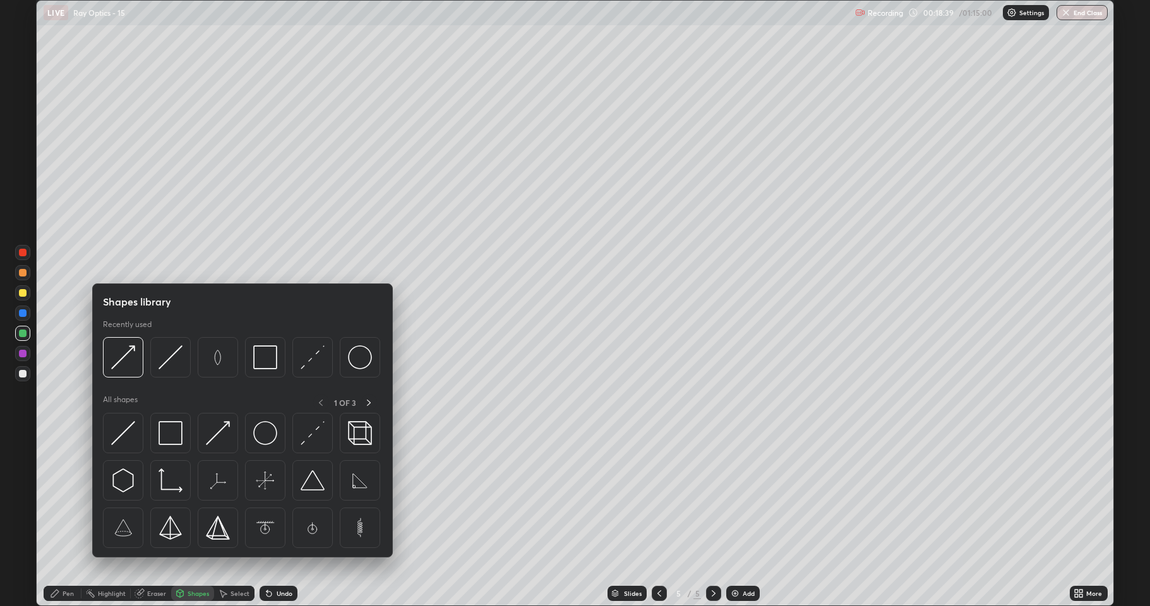
click at [232, 499] on div "Select" at bounding box center [240, 594] width 19 height 6
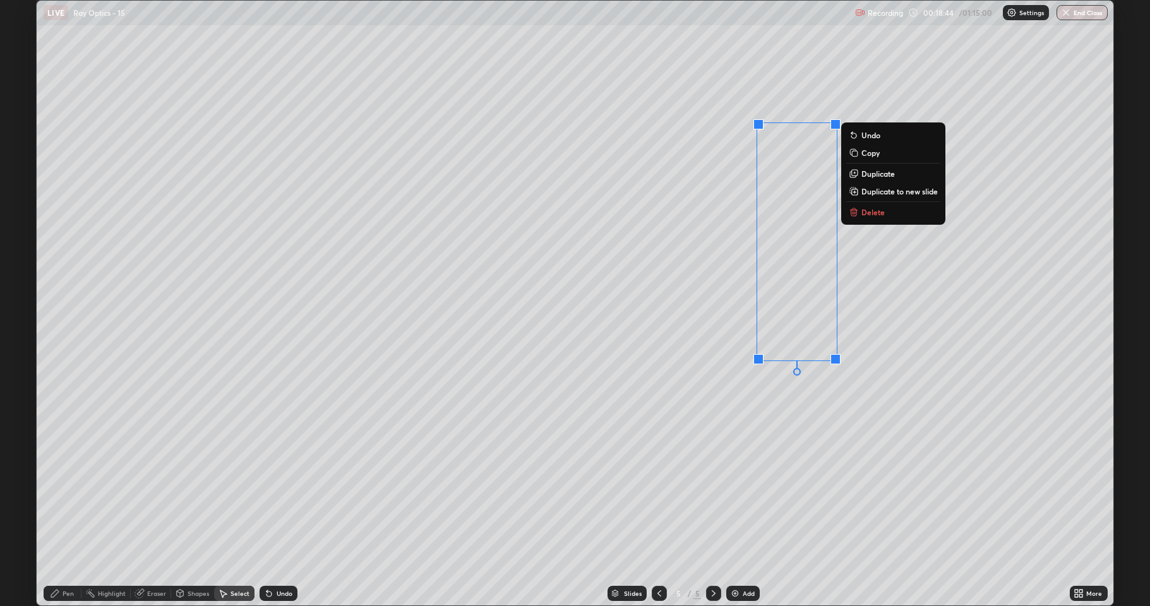
click at [669, 440] on div "0 ° Undo Copy Duplicate Duplicate to new slide Delete" at bounding box center [575, 303] width 1077 height 605
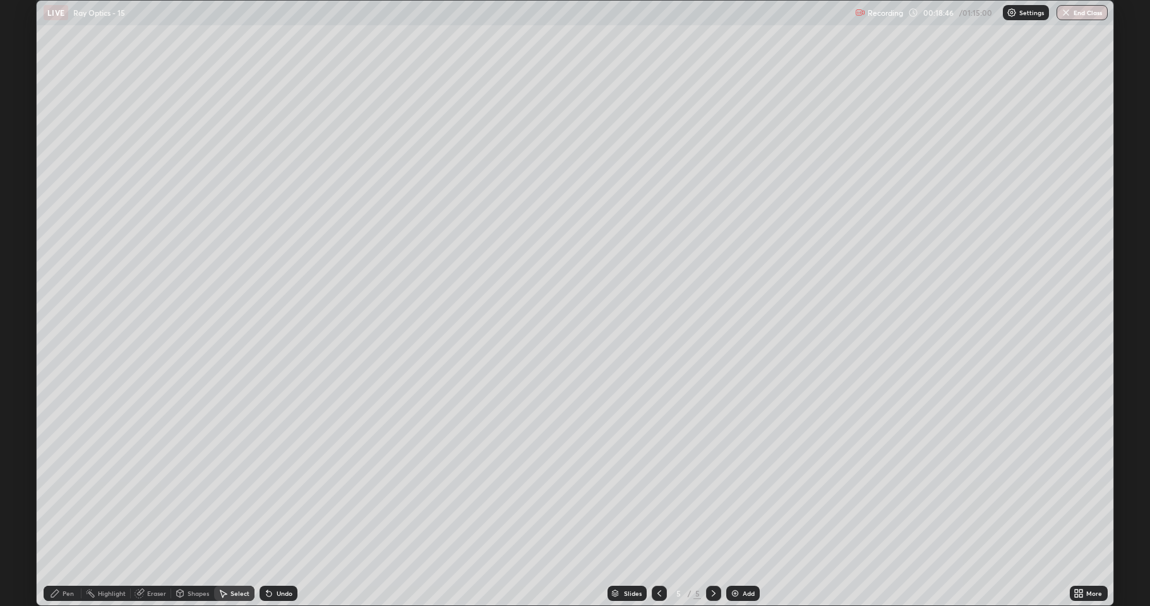
click at [61, 499] on div "Pen" at bounding box center [63, 593] width 38 height 15
click at [22, 380] on div at bounding box center [22, 373] width 15 height 15
click at [53, 499] on icon at bounding box center [55, 594] width 10 height 10
click at [26, 373] on div at bounding box center [23, 374] width 8 height 8
click at [184, 499] on icon at bounding box center [180, 594] width 10 height 10
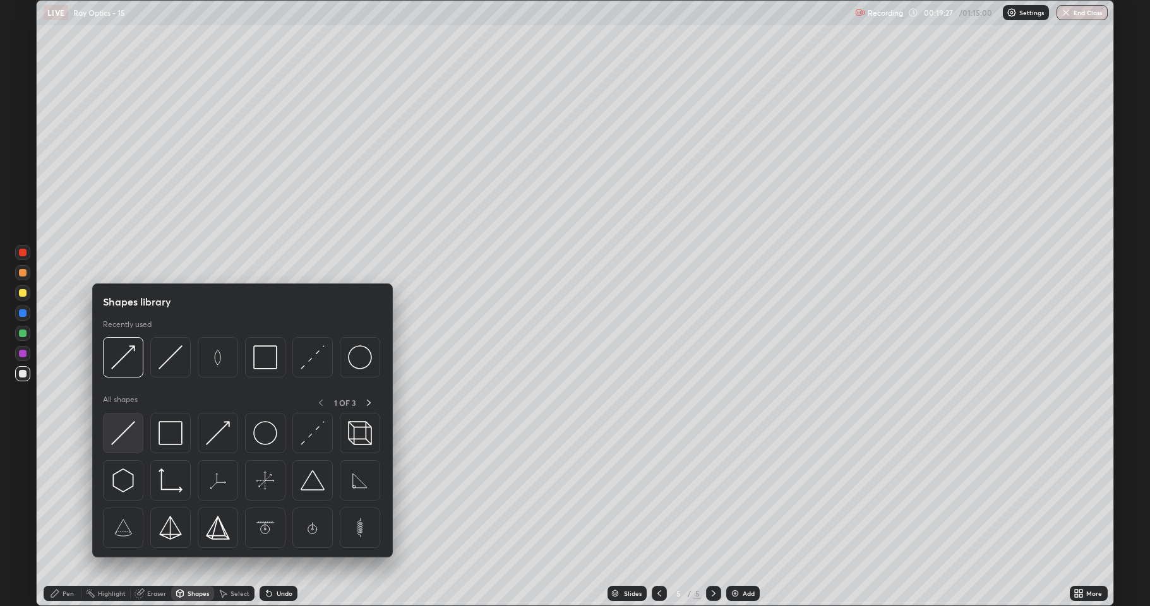
click at [119, 438] on img at bounding box center [123, 433] width 24 height 24
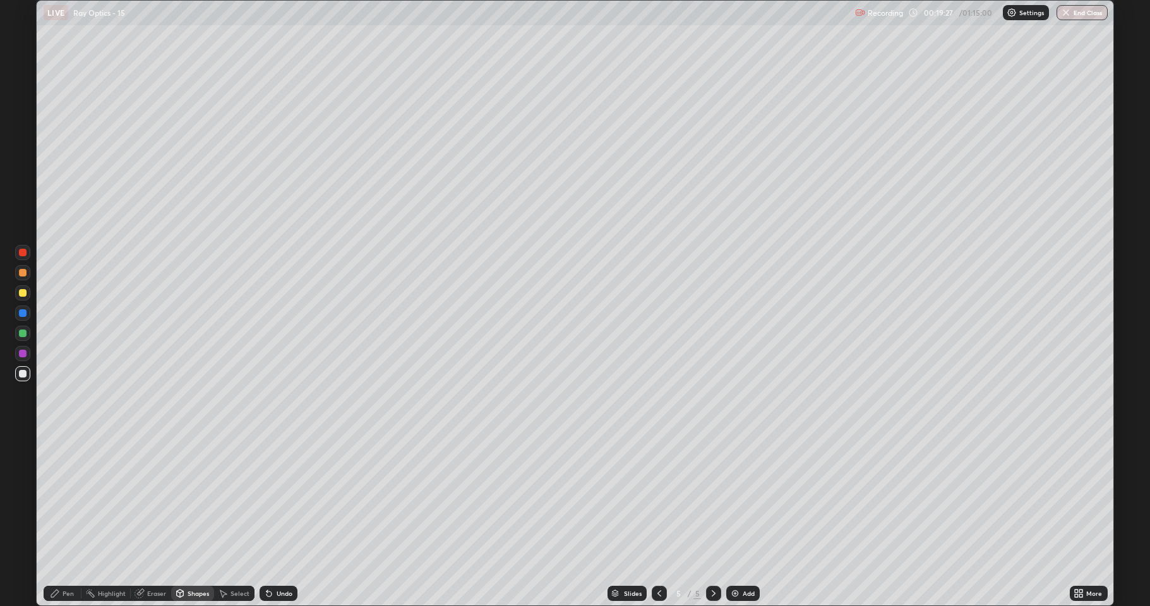
click at [25, 376] on div at bounding box center [23, 374] width 8 height 8
click at [180, 499] on icon at bounding box center [180, 595] width 0 height 4
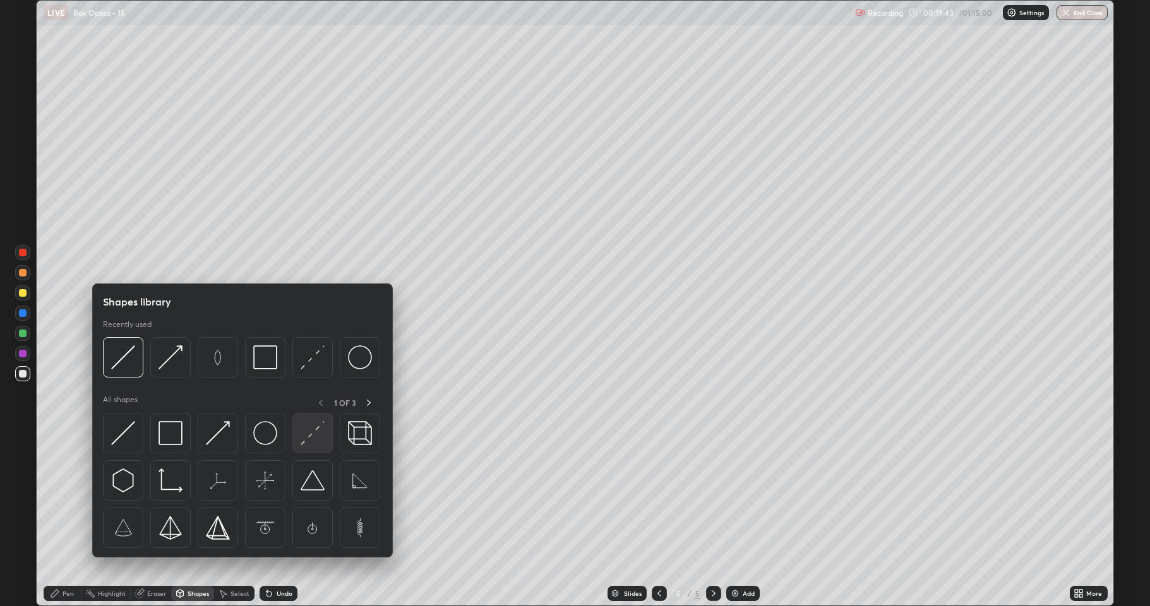
click at [305, 440] on img at bounding box center [313, 433] width 24 height 24
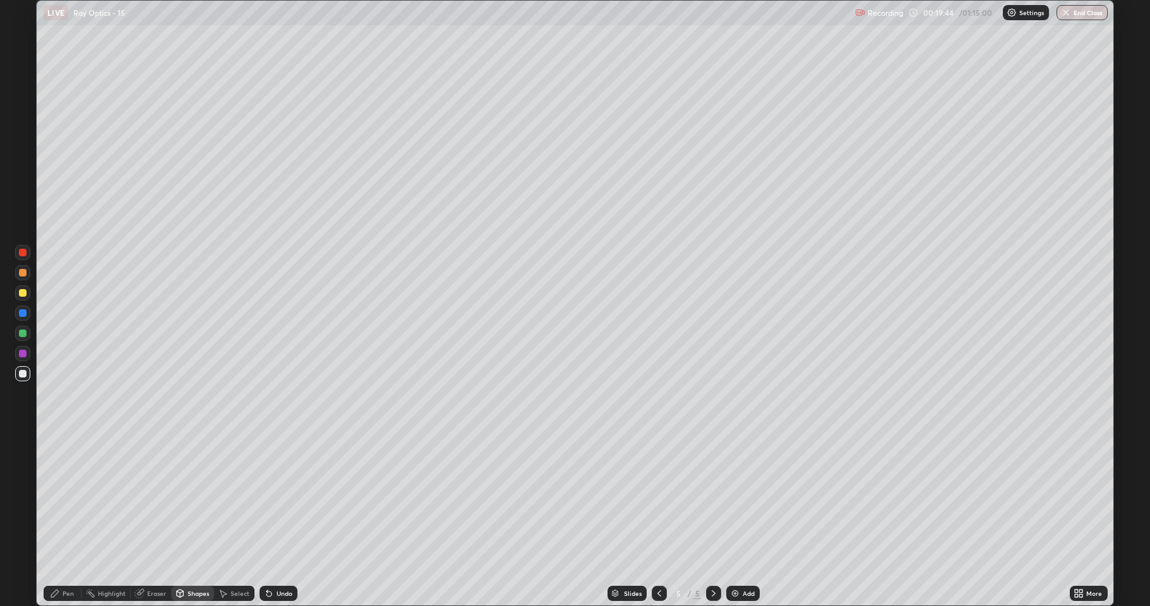
click at [18, 353] on div at bounding box center [22, 353] width 15 height 15
click at [192, 499] on div "Shapes" at bounding box center [198, 594] width 21 height 6
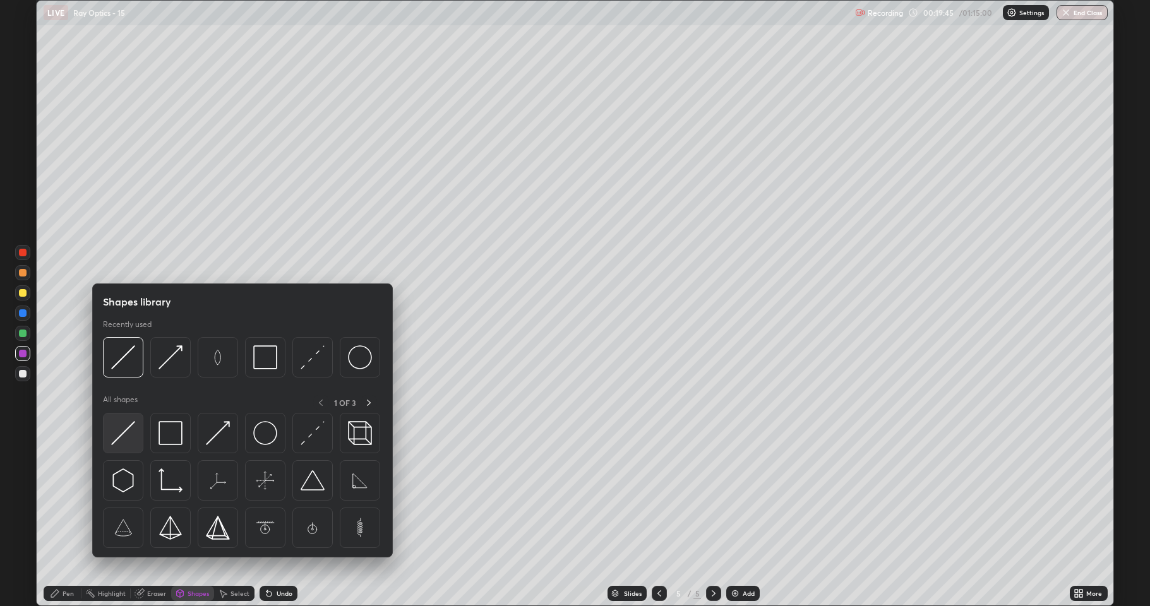
click at [129, 428] on img at bounding box center [123, 433] width 24 height 24
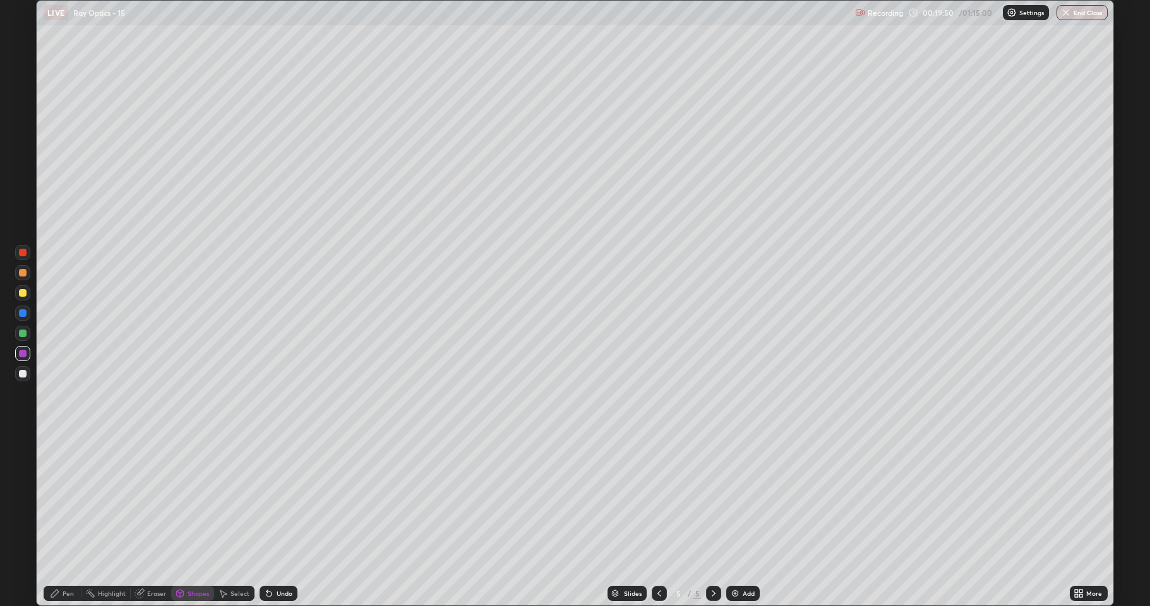
click at [289, 499] on div "Undo" at bounding box center [279, 593] width 38 height 15
click at [56, 499] on div "Pen" at bounding box center [63, 593] width 38 height 15
click at [179, 499] on icon at bounding box center [180, 593] width 7 height 2
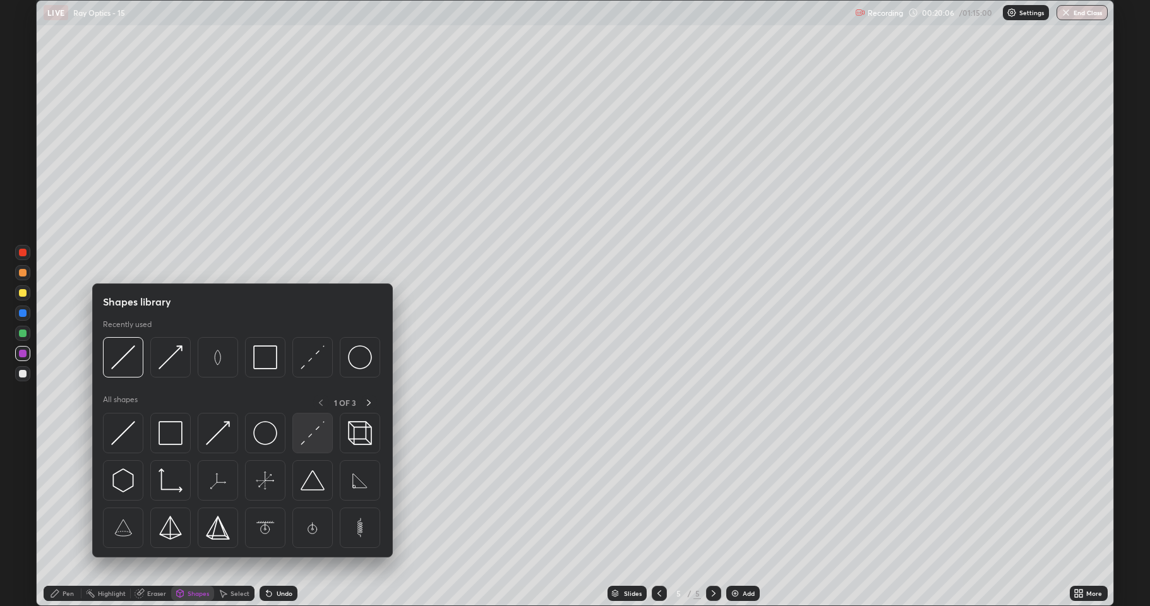
click at [311, 435] on img at bounding box center [313, 433] width 24 height 24
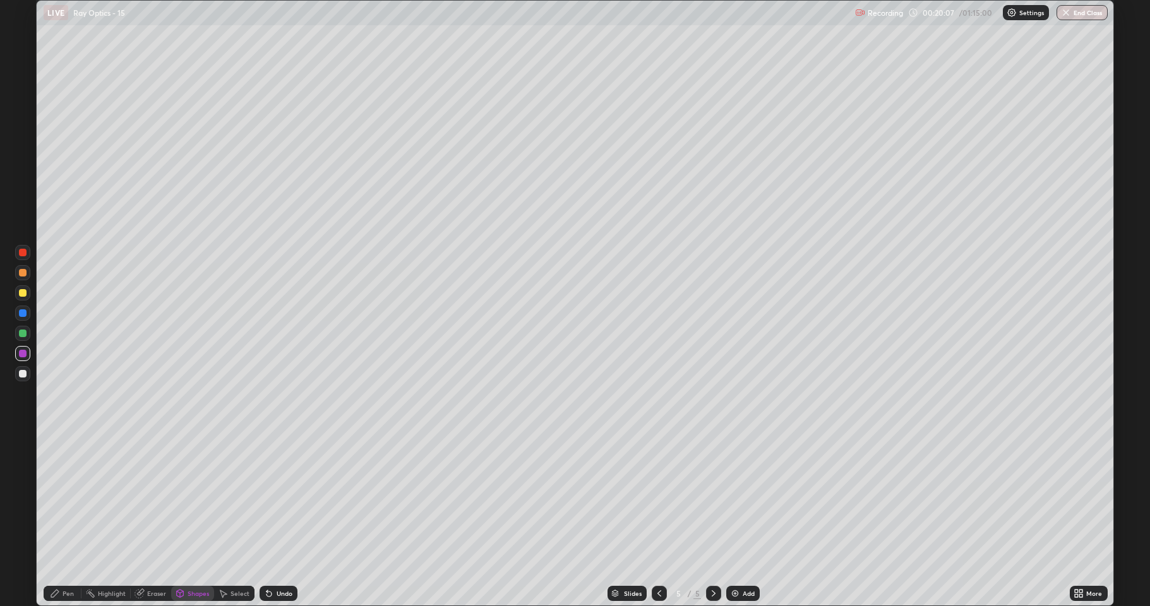
click at [21, 374] on div at bounding box center [23, 374] width 8 height 8
click at [179, 499] on icon at bounding box center [180, 594] width 7 height 8
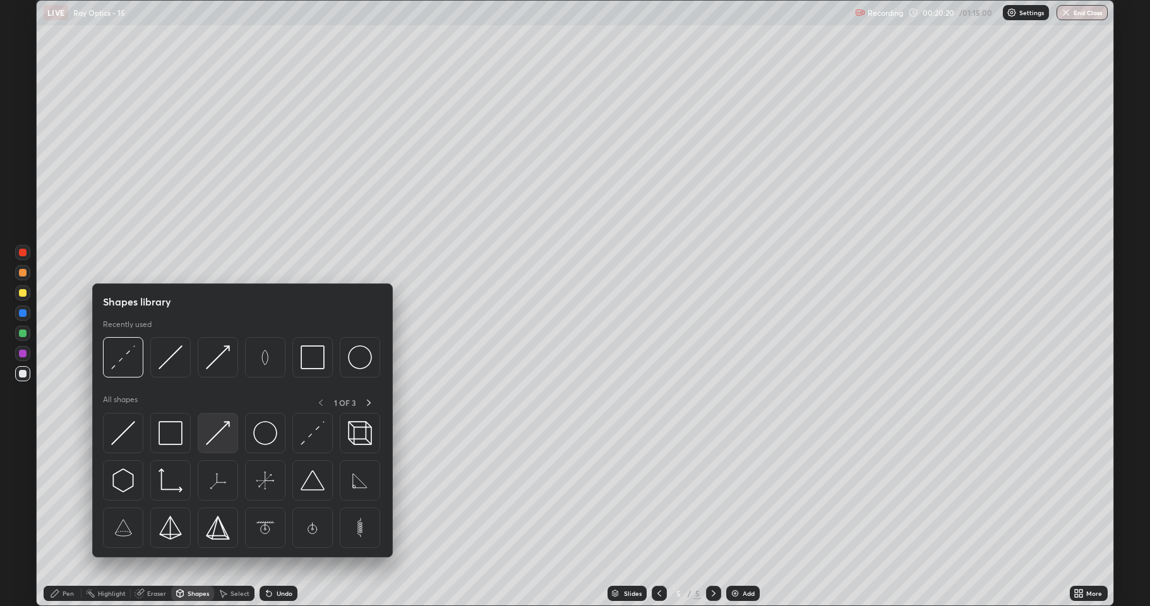
click at [219, 434] on img at bounding box center [218, 433] width 24 height 24
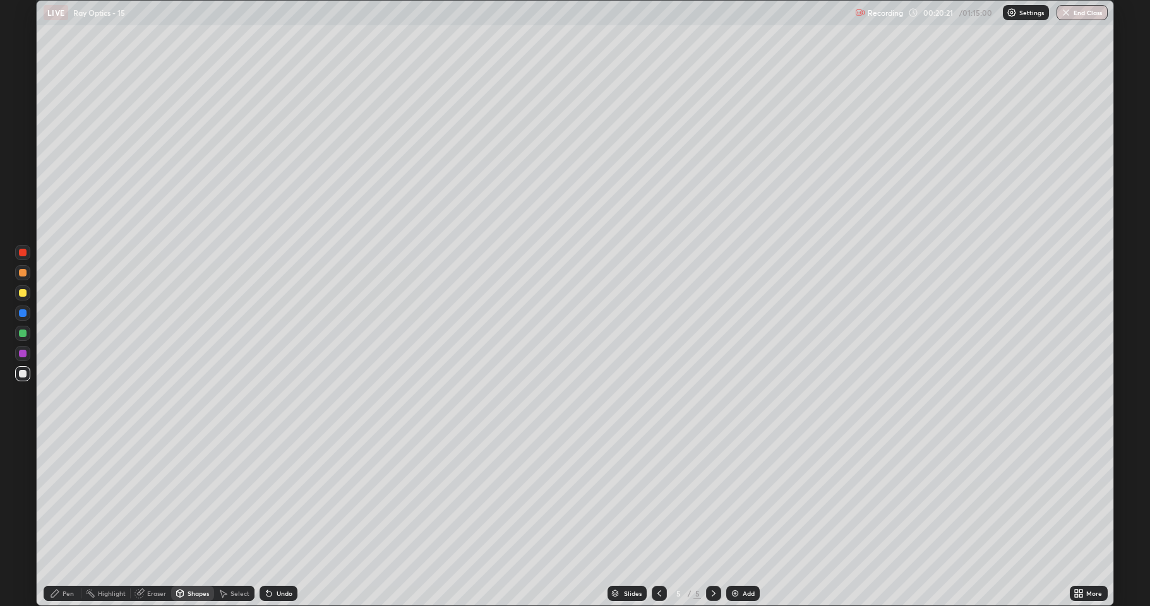
click at [19, 331] on div at bounding box center [23, 334] width 8 height 8
click at [21, 273] on div at bounding box center [23, 273] width 8 height 8
click at [63, 499] on div "Pen" at bounding box center [68, 594] width 11 height 6
click at [58, 499] on div "Pen" at bounding box center [63, 593] width 38 height 15
click at [21, 373] on div at bounding box center [23, 374] width 8 height 8
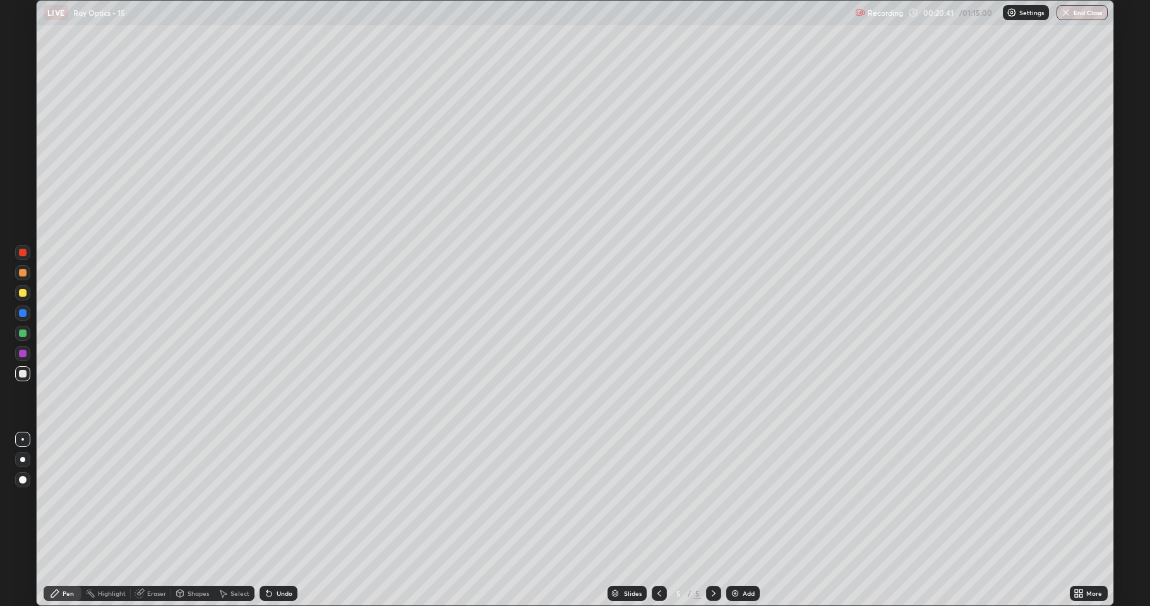
click at [21, 334] on div at bounding box center [23, 334] width 8 height 8
click at [23, 296] on div at bounding box center [23, 293] width 8 height 8
click at [156, 499] on div "Eraser" at bounding box center [151, 593] width 40 height 15
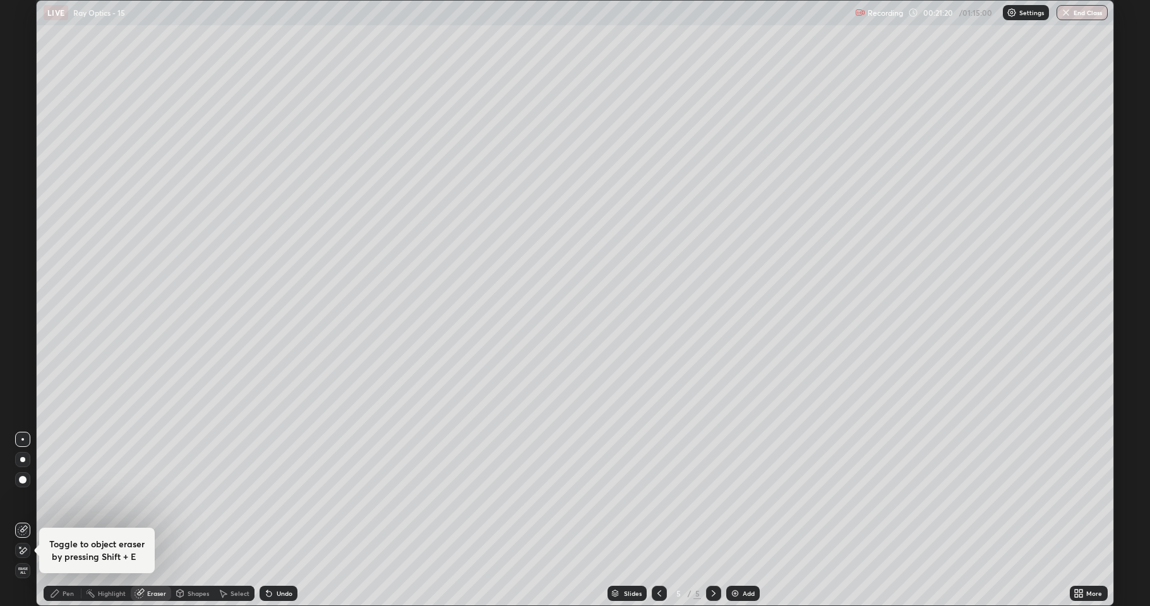
click at [20, 499] on icon at bounding box center [20, 547] width 1 height 1
click at [229, 499] on div "Select" at bounding box center [234, 593] width 40 height 15
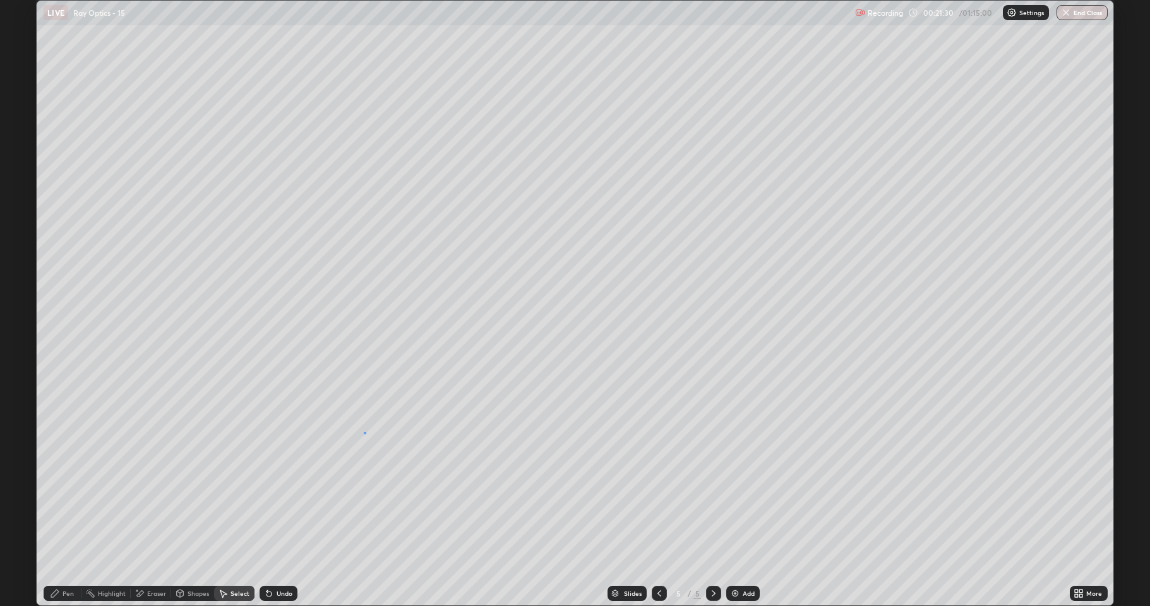
click at [364, 432] on div "0 ° Undo Copy Duplicate Duplicate to new slide Delete" at bounding box center [575, 303] width 1077 height 605
click at [58, 499] on div "Pen" at bounding box center [63, 593] width 38 height 15
click at [25, 379] on div at bounding box center [22, 373] width 15 height 15
click at [25, 292] on div at bounding box center [23, 293] width 8 height 8
click at [105, 499] on div "Highlight" at bounding box center [105, 593] width 49 height 15
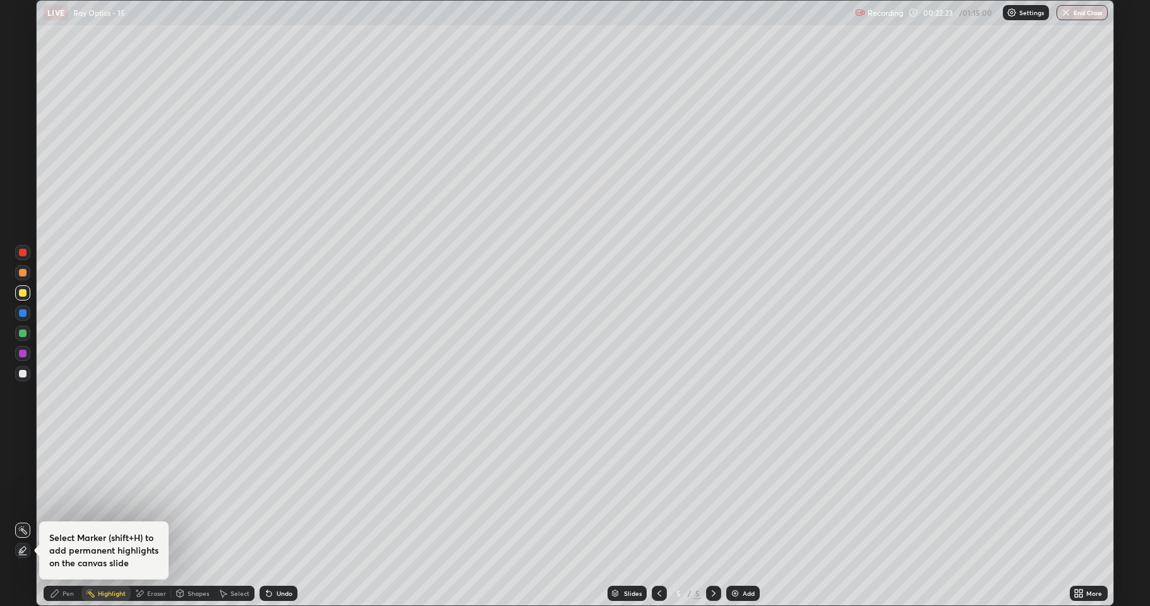
click at [63, 499] on div "Pen" at bounding box center [68, 594] width 11 height 6
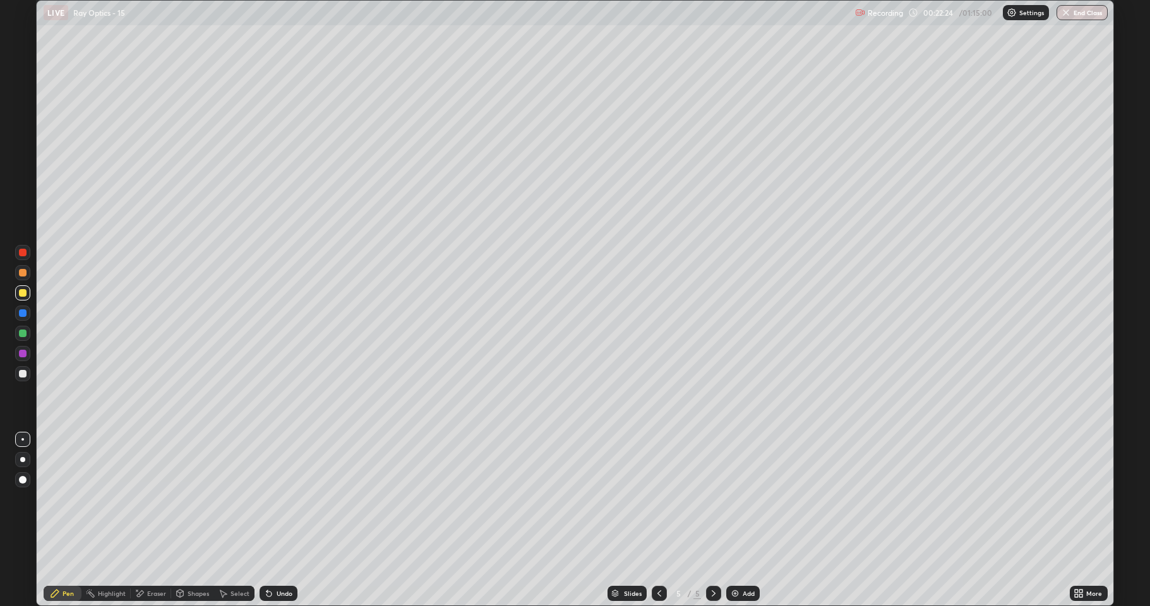
click at [19, 371] on div at bounding box center [23, 374] width 8 height 8
click at [20, 316] on div at bounding box center [23, 314] width 8 height 8
click at [21, 373] on div at bounding box center [23, 374] width 8 height 8
click at [23, 275] on div at bounding box center [23, 273] width 8 height 8
click at [23, 294] on div at bounding box center [23, 293] width 8 height 8
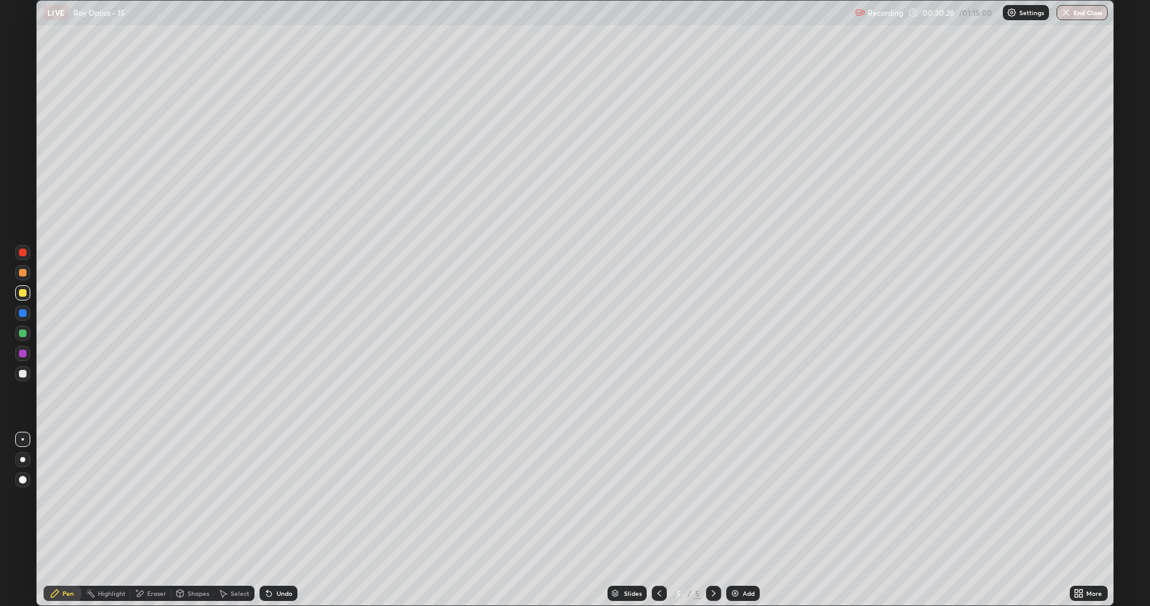
click at [747, 499] on div "Add" at bounding box center [749, 594] width 12 height 6
click at [657, 499] on icon at bounding box center [659, 594] width 10 height 10
click at [713, 499] on icon at bounding box center [714, 594] width 10 height 10
click at [25, 334] on div at bounding box center [23, 334] width 8 height 8
click at [25, 333] on div at bounding box center [23, 334] width 8 height 8
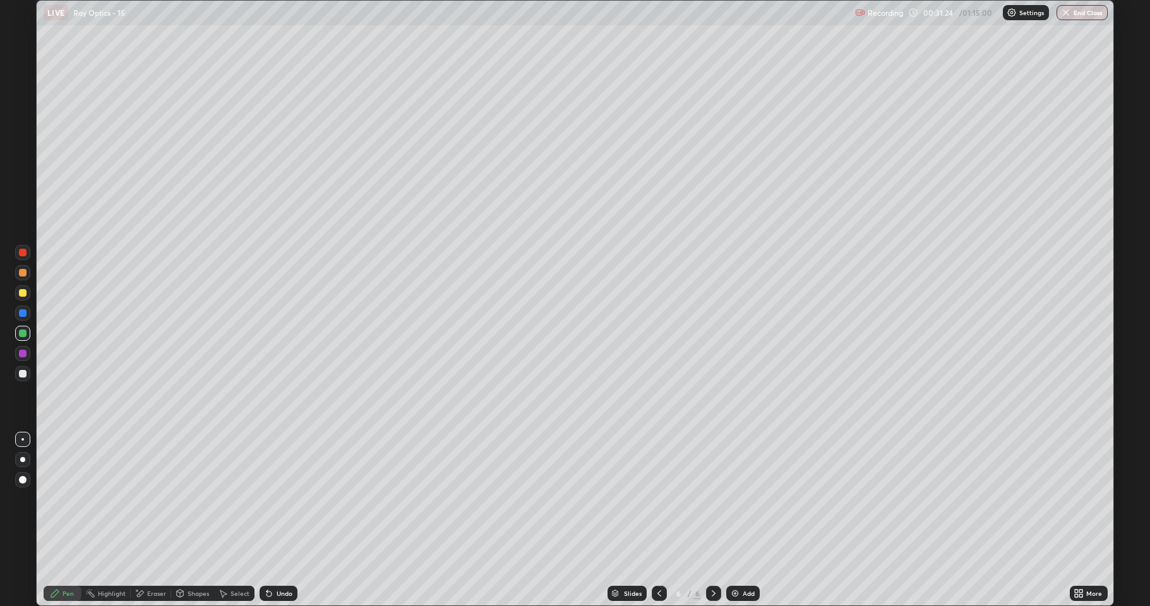
click at [24, 371] on div at bounding box center [23, 374] width 8 height 8
click at [21, 335] on div at bounding box center [23, 334] width 8 height 8
click at [275, 499] on div "Undo" at bounding box center [279, 593] width 38 height 15
click at [278, 499] on div "Undo" at bounding box center [279, 593] width 38 height 15
click at [658, 499] on icon at bounding box center [659, 594] width 10 height 10
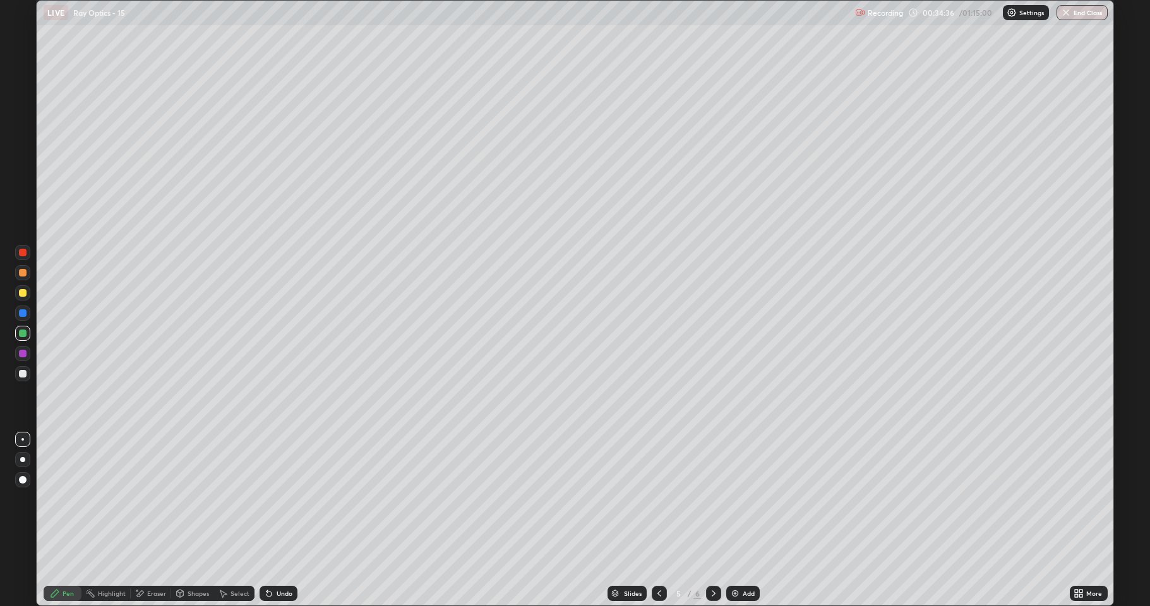
click at [713, 499] on icon at bounding box center [714, 594] width 10 height 10
click at [739, 499] on img at bounding box center [735, 594] width 10 height 10
click at [185, 499] on div "Shapes" at bounding box center [192, 593] width 43 height 15
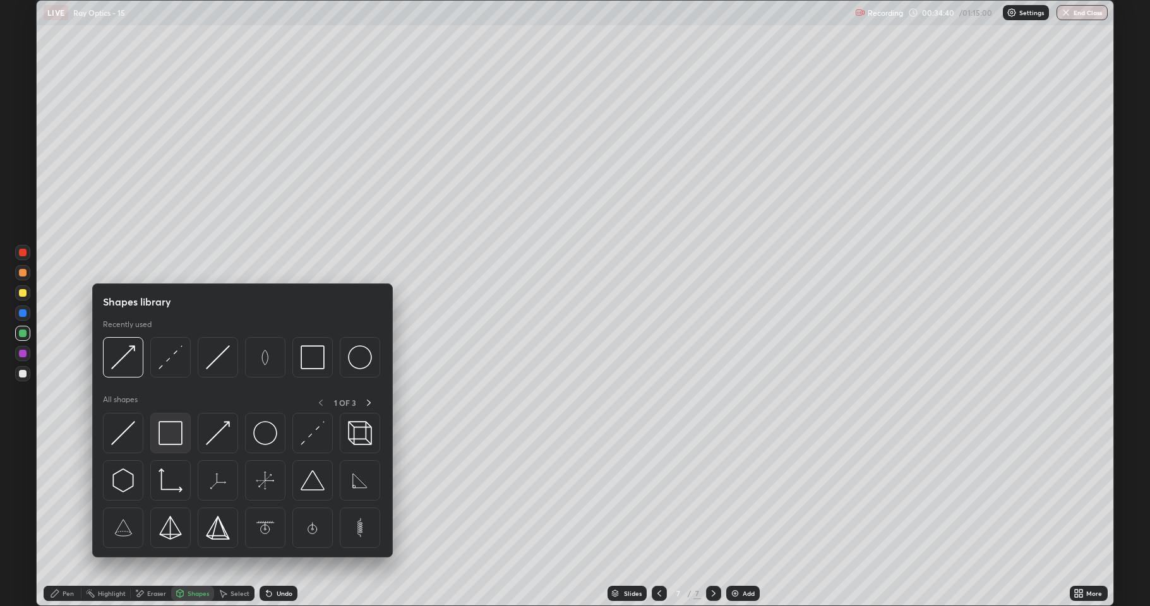
click at [163, 441] on img at bounding box center [171, 433] width 24 height 24
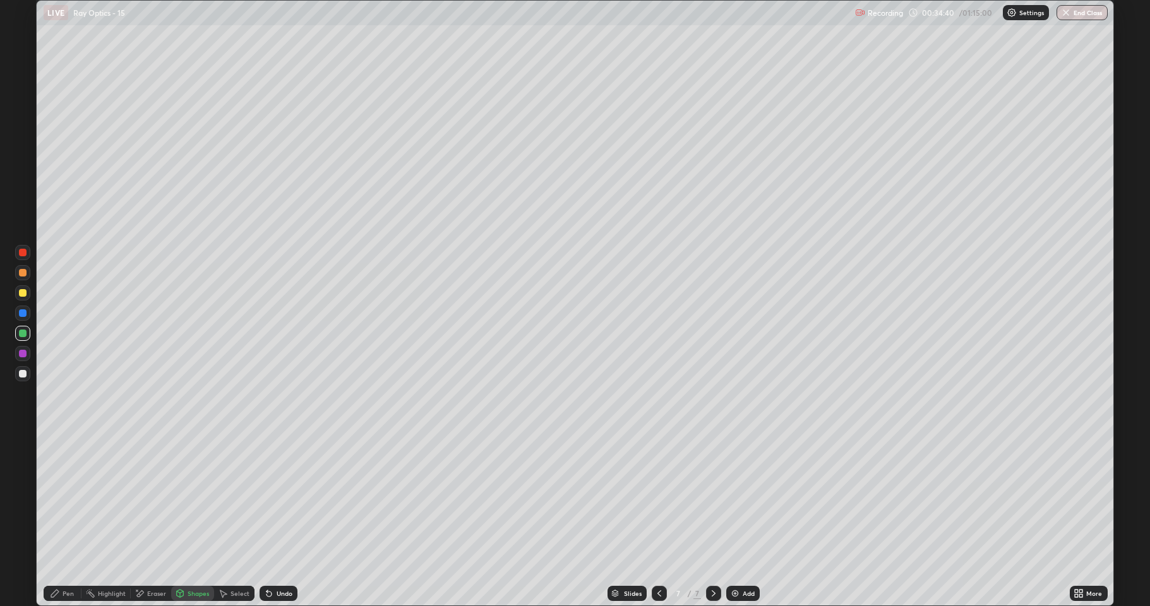
click at [22, 354] on div at bounding box center [23, 354] width 8 height 8
click at [186, 499] on div "Shapes" at bounding box center [192, 593] width 43 height 15
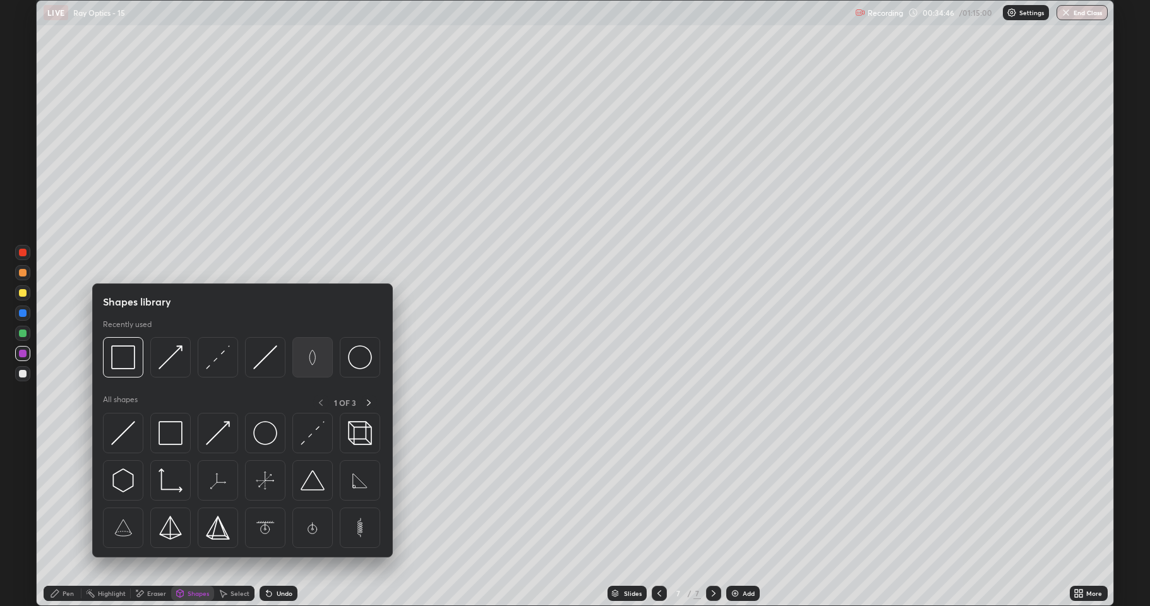
click at [306, 360] on img at bounding box center [313, 358] width 24 height 24
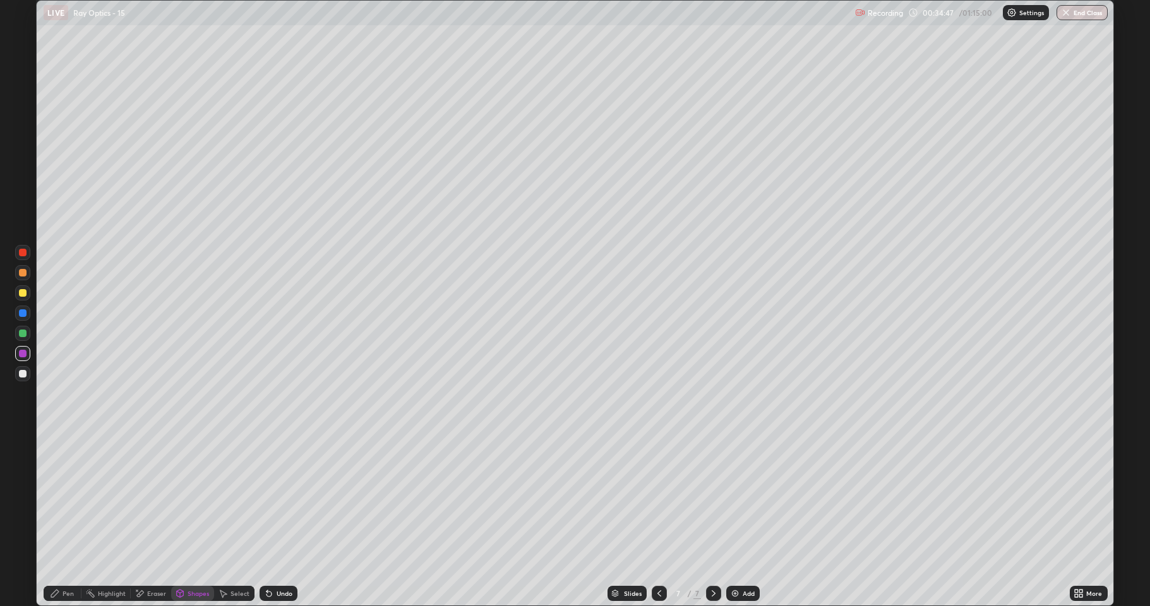
click at [23, 274] on div at bounding box center [23, 273] width 8 height 8
click at [69, 499] on div "Pen" at bounding box center [68, 594] width 11 height 6
click at [23, 375] on div at bounding box center [23, 374] width 8 height 8
click at [189, 499] on div "Shapes" at bounding box center [198, 594] width 21 height 6
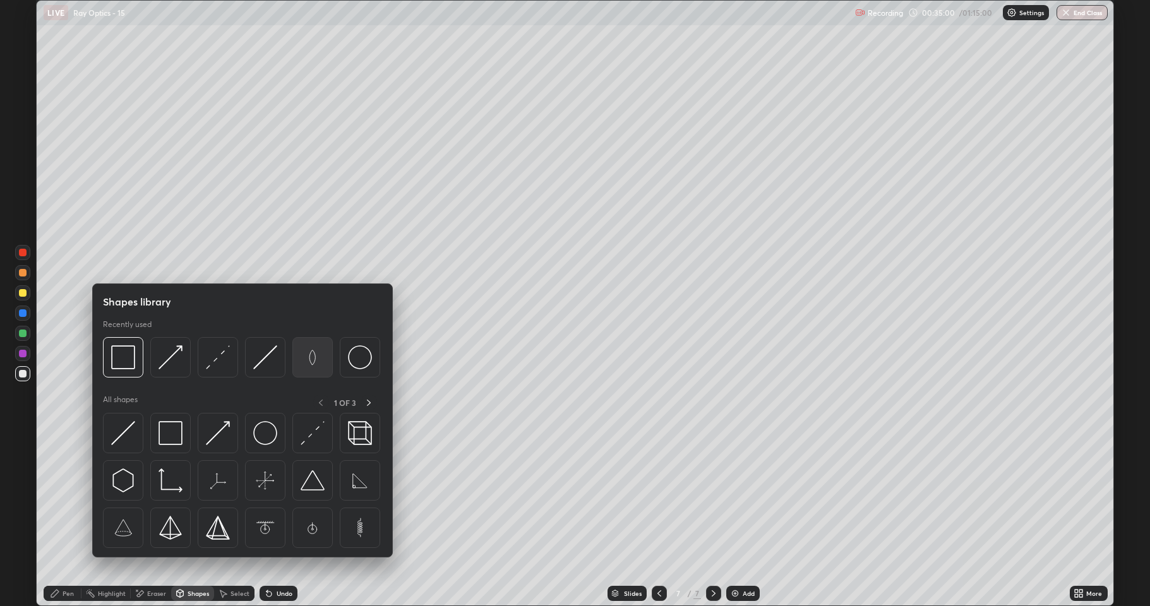
click at [313, 361] on img at bounding box center [313, 358] width 24 height 24
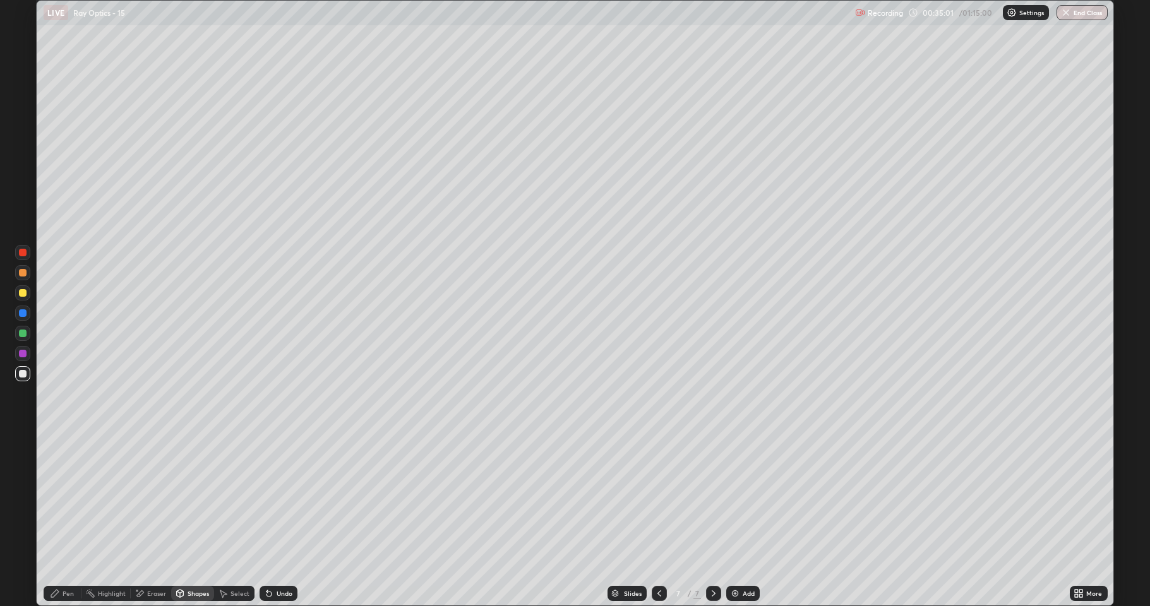
click at [25, 334] on div at bounding box center [23, 334] width 8 height 8
click at [64, 499] on div "Pen" at bounding box center [68, 594] width 11 height 6
click at [69, 499] on div "Pen" at bounding box center [68, 594] width 11 height 6
click at [29, 371] on div at bounding box center [22, 373] width 15 height 15
click at [190, 499] on div "Shapes" at bounding box center [198, 594] width 21 height 6
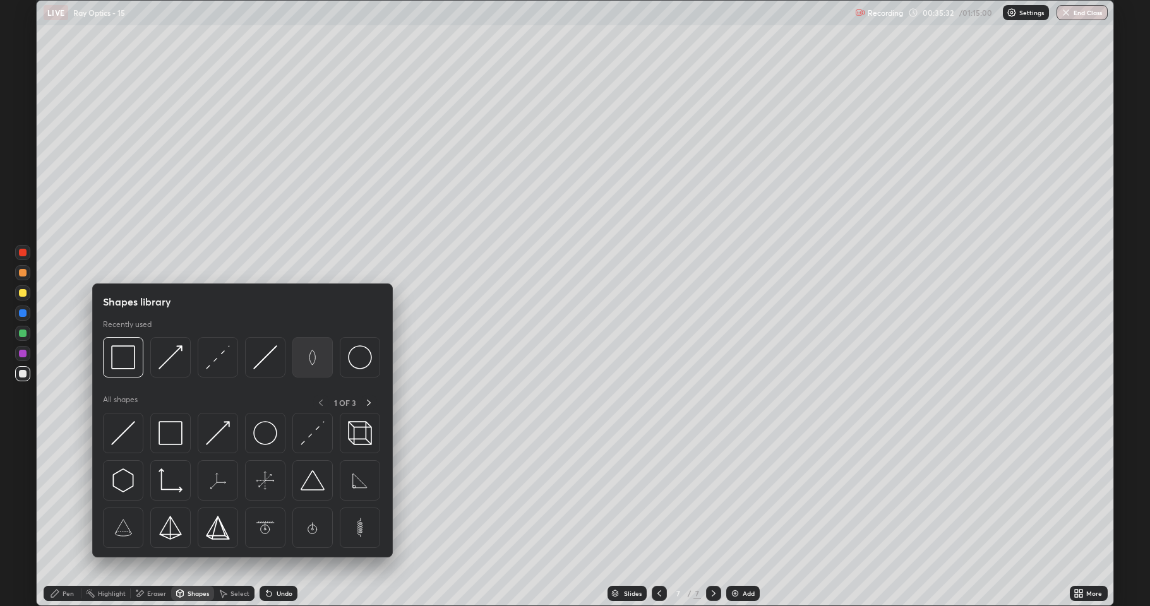
click at [308, 359] on img at bounding box center [313, 358] width 24 height 24
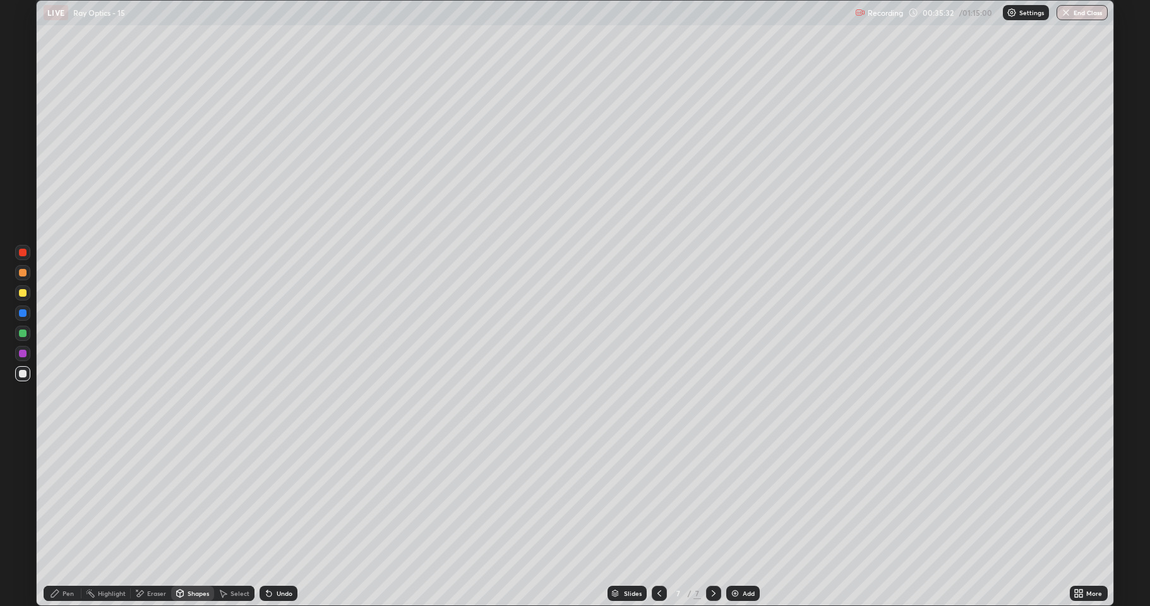
click at [23, 332] on div at bounding box center [23, 334] width 8 height 8
click at [56, 499] on icon at bounding box center [55, 594] width 10 height 10
click at [20, 375] on div at bounding box center [23, 374] width 8 height 8
click at [23, 332] on div at bounding box center [23, 334] width 8 height 8
click at [17, 368] on div at bounding box center [22, 373] width 15 height 15
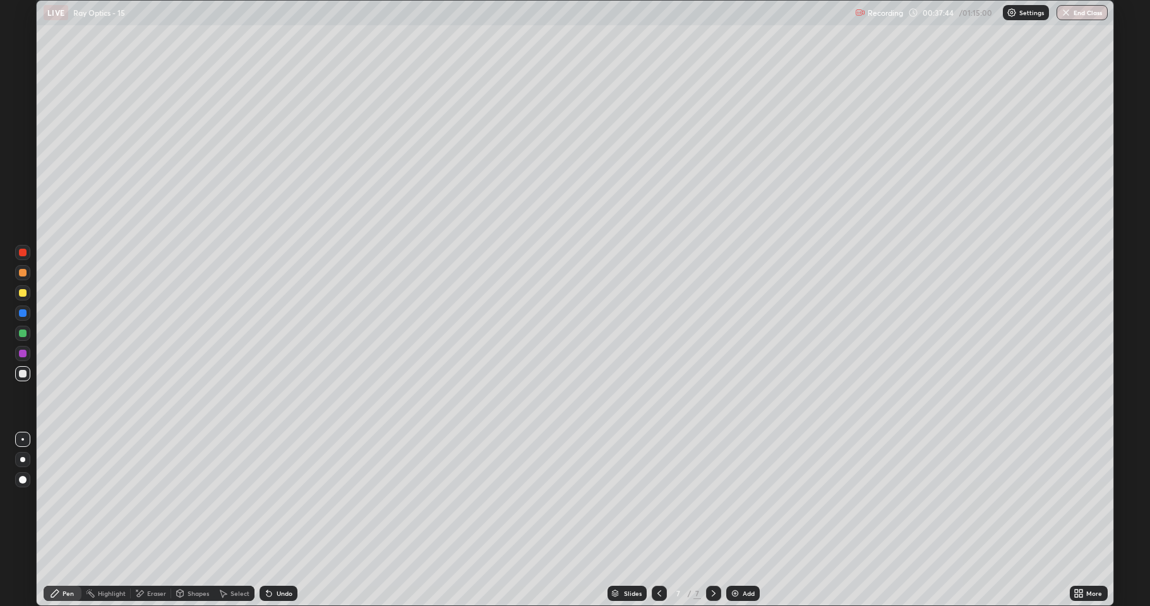
click at [274, 499] on div "Undo" at bounding box center [279, 593] width 38 height 15
click at [23, 292] on div at bounding box center [23, 293] width 8 height 8
click at [26, 334] on div at bounding box center [23, 334] width 8 height 8
click at [747, 499] on div "Add" at bounding box center [749, 594] width 12 height 6
click at [23, 374] on div at bounding box center [23, 374] width 8 height 8
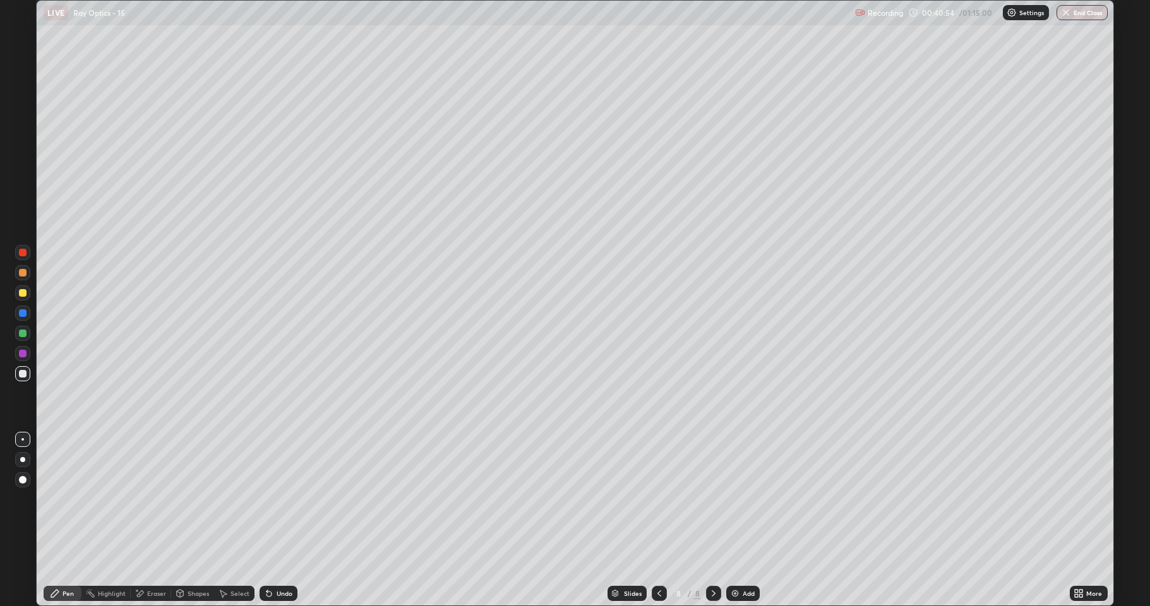
click at [23, 275] on div at bounding box center [23, 273] width 8 height 8
click at [186, 499] on div "Shapes" at bounding box center [192, 593] width 43 height 15
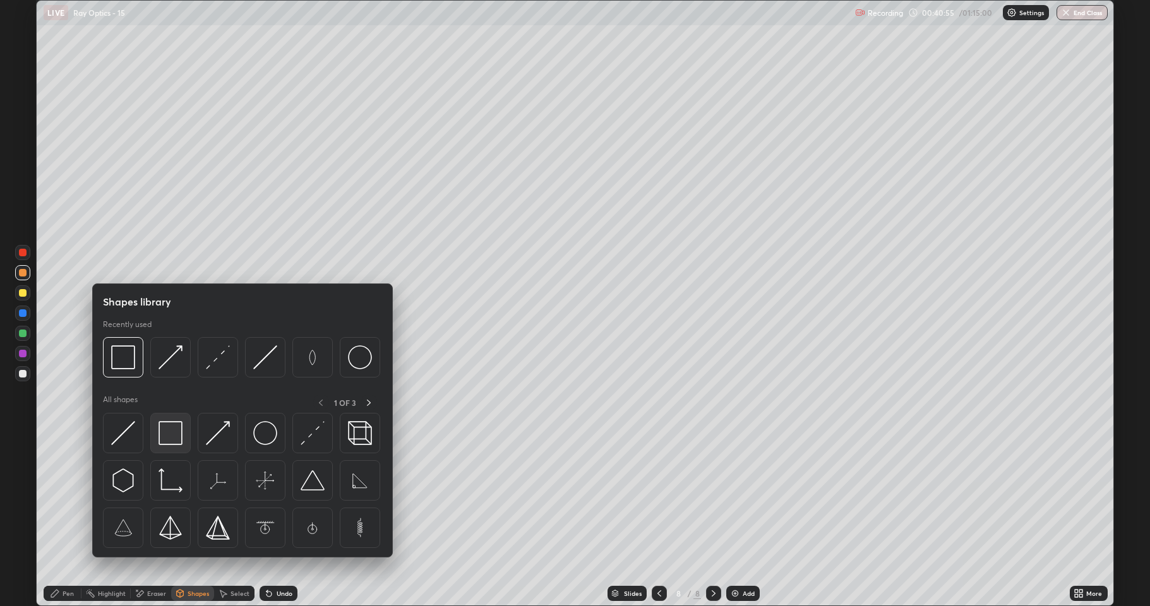
click at [172, 436] on img at bounding box center [171, 433] width 24 height 24
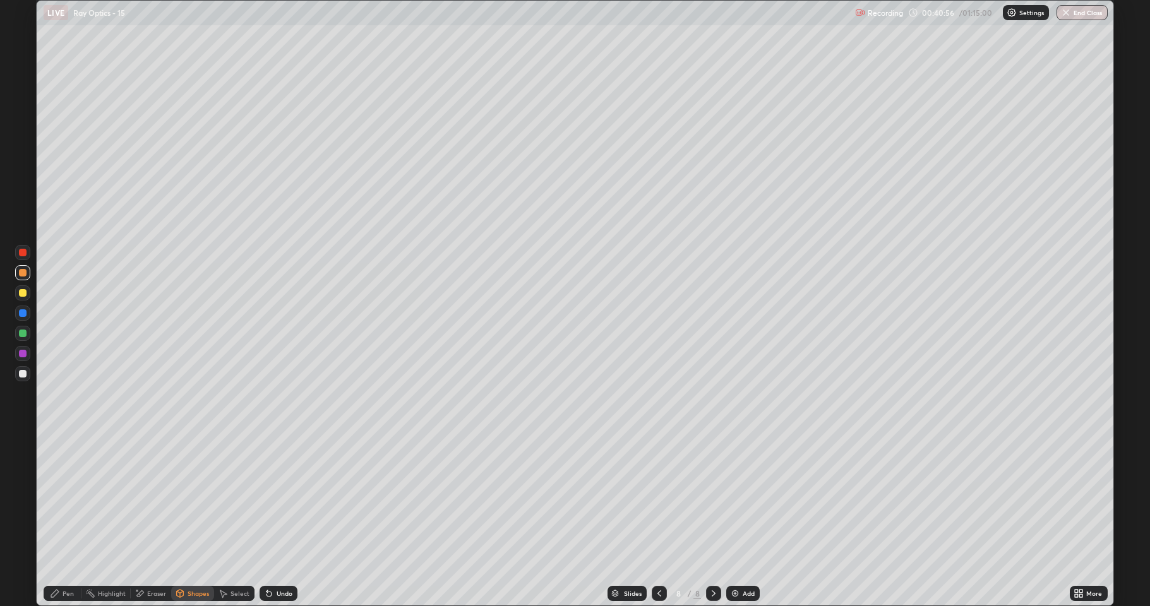
click at [23, 351] on div at bounding box center [23, 354] width 8 height 8
click at [194, 499] on div "Shapes" at bounding box center [192, 593] width 43 height 15
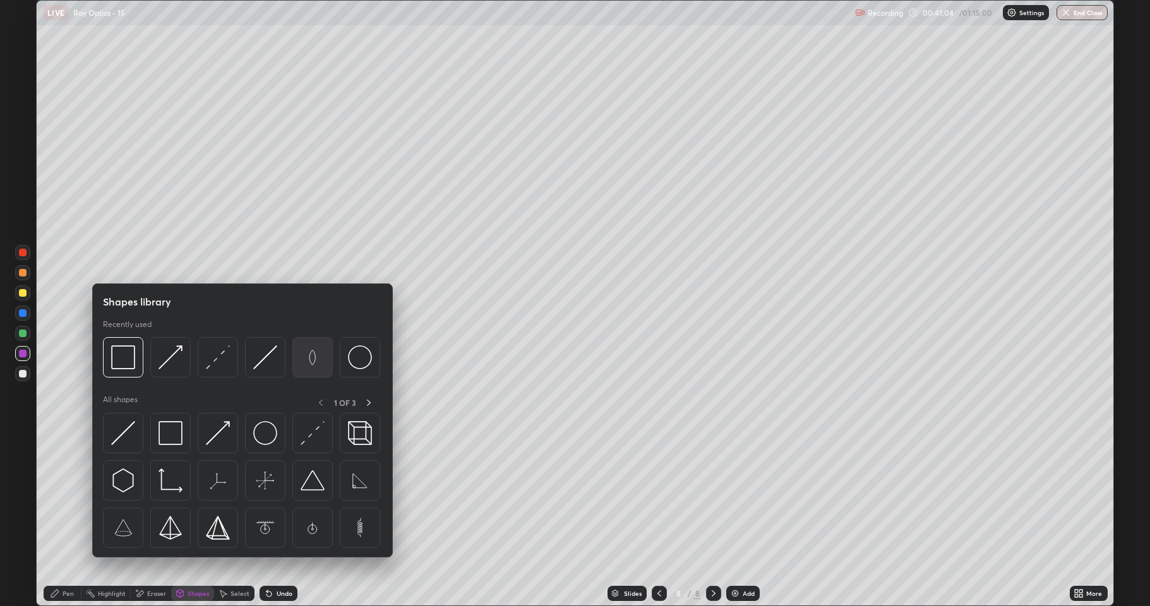
click at [314, 366] on img at bounding box center [313, 358] width 24 height 24
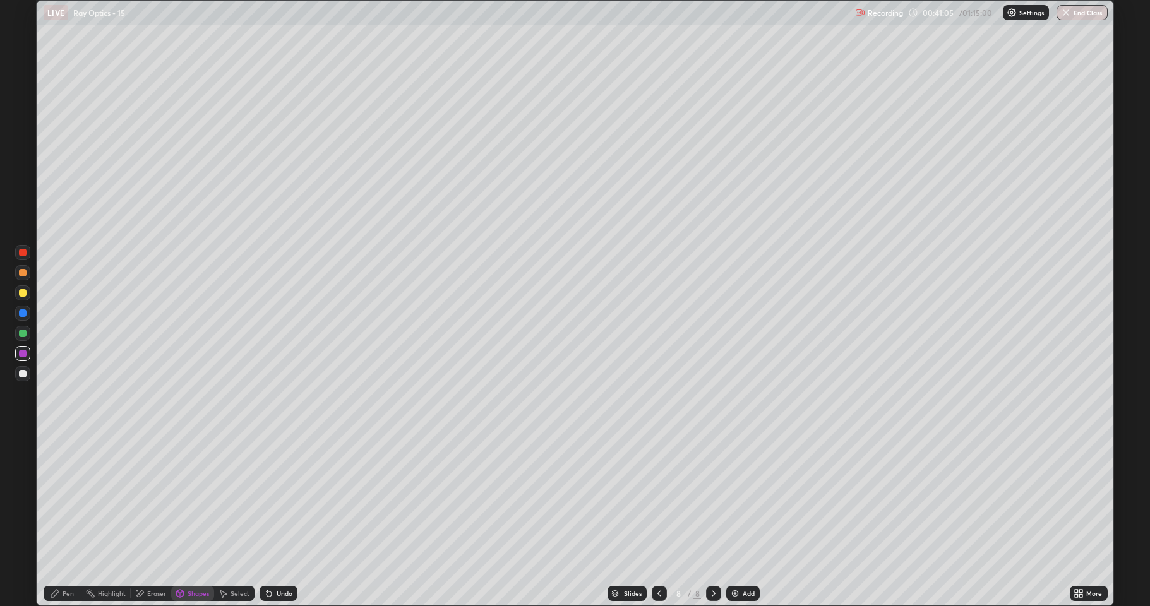
click at [23, 335] on div at bounding box center [23, 334] width 8 height 8
click at [25, 373] on div at bounding box center [23, 374] width 8 height 8
click at [23, 289] on div at bounding box center [23, 293] width 8 height 8
click at [195, 499] on div "Shapes" at bounding box center [198, 594] width 21 height 6
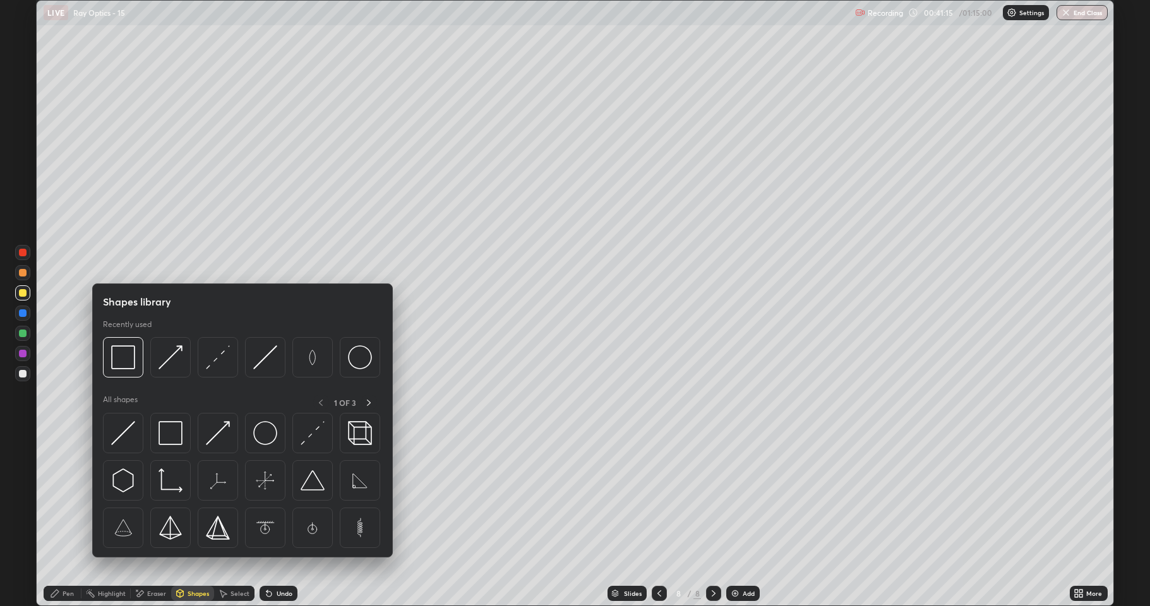
click at [370, 402] on icon at bounding box center [369, 403] width 4 height 6
click at [174, 435] on img at bounding box center [171, 433] width 24 height 24
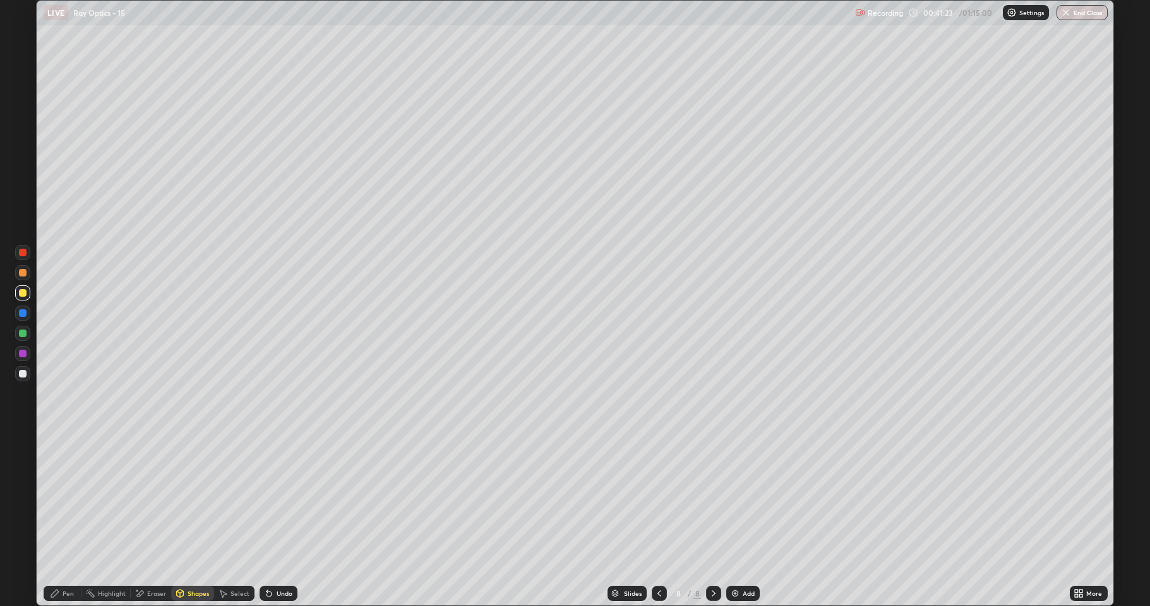
click at [180, 499] on icon at bounding box center [180, 595] width 0 height 4
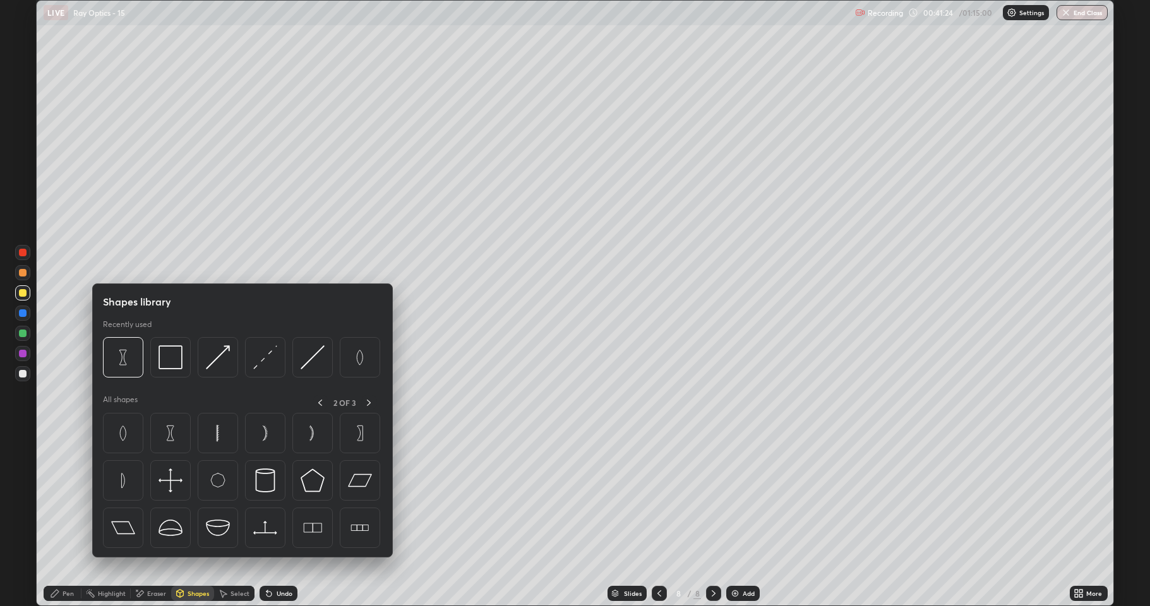
click at [58, 499] on icon at bounding box center [55, 594] width 8 height 8
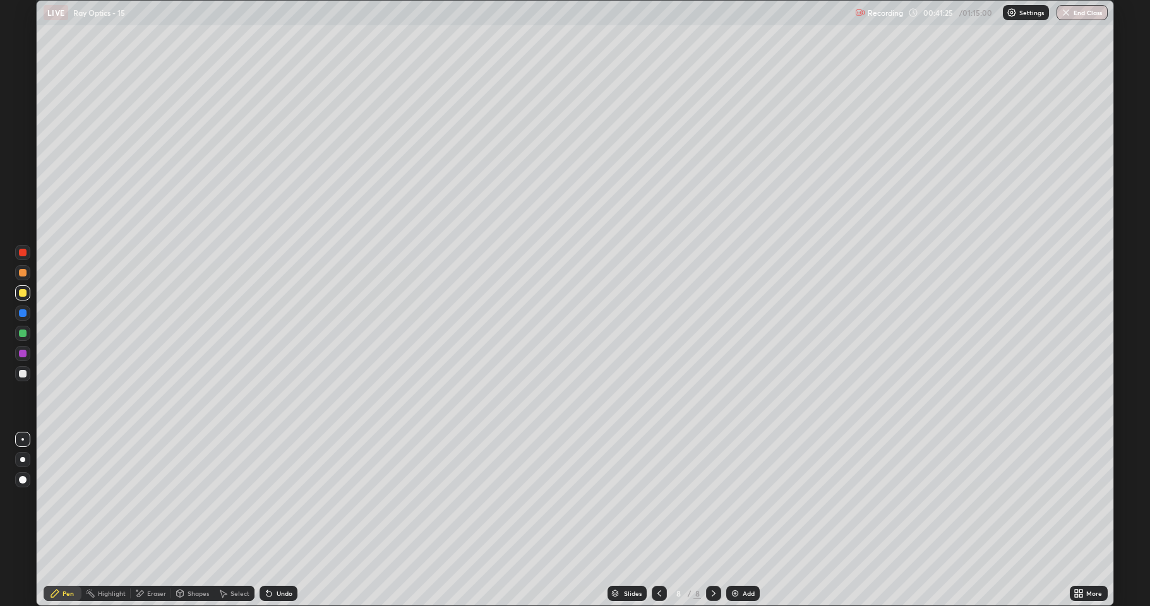
click at [22, 375] on div at bounding box center [23, 374] width 8 height 8
click at [188, 499] on div "Shapes" at bounding box center [198, 594] width 21 height 6
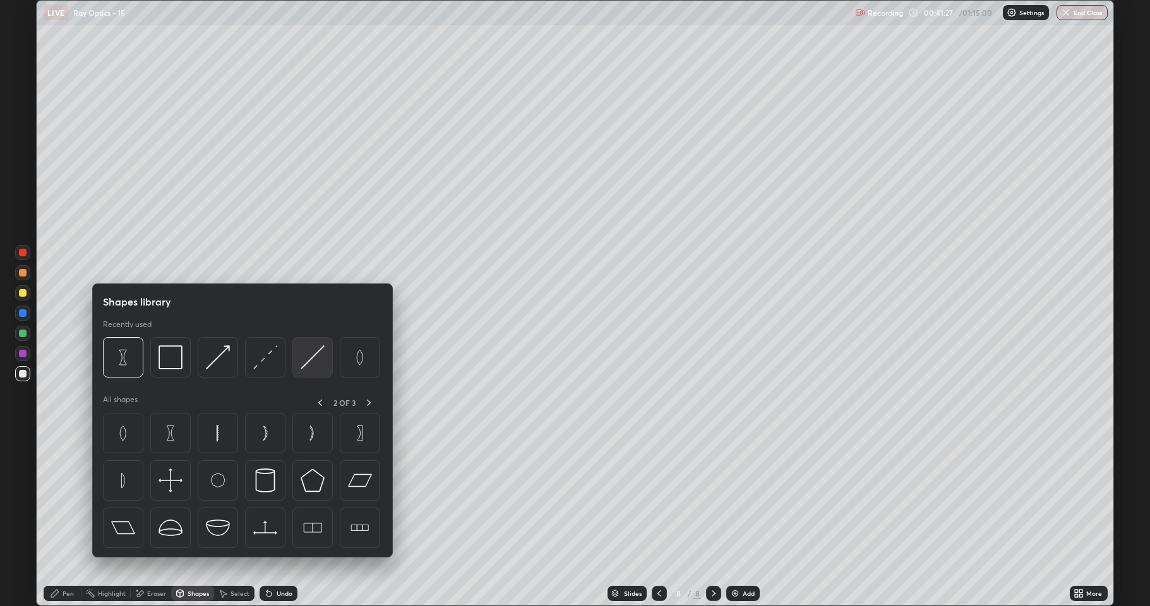
click at [305, 358] on img at bounding box center [313, 358] width 24 height 24
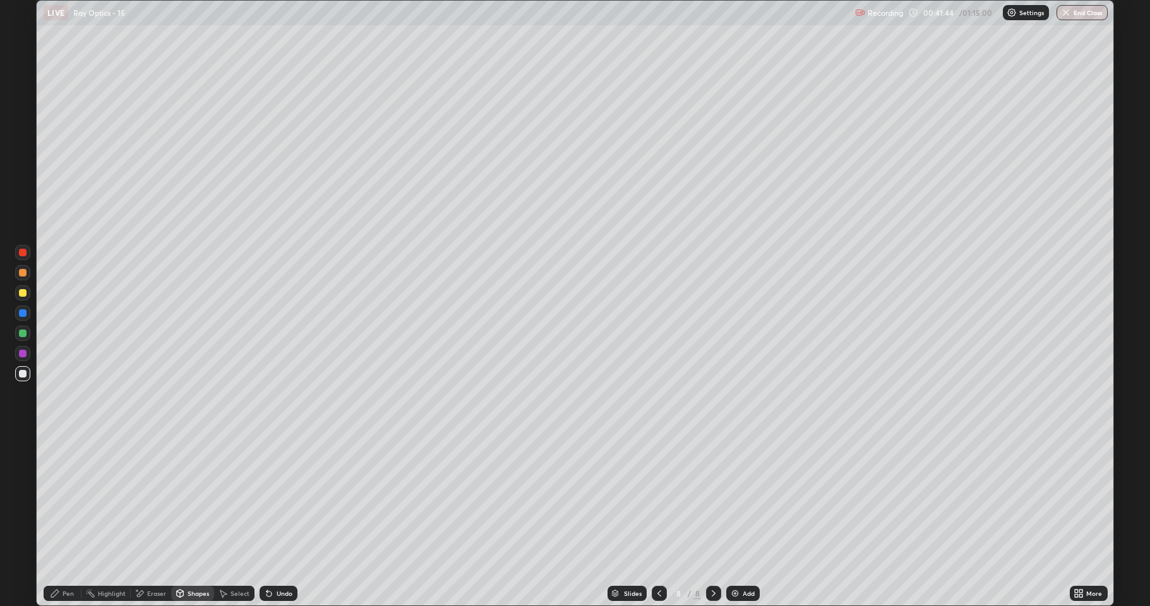
click at [71, 499] on div "Pen" at bounding box center [68, 594] width 11 height 6
click at [188, 499] on div "Shapes" at bounding box center [198, 594] width 21 height 6
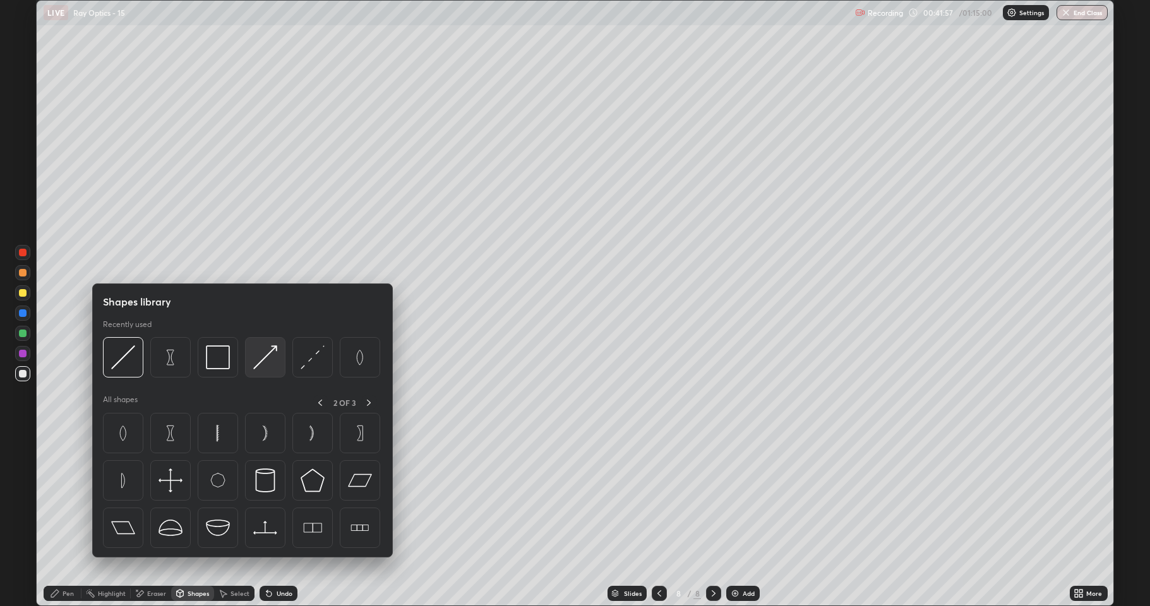
click at [260, 361] on img at bounding box center [265, 358] width 24 height 24
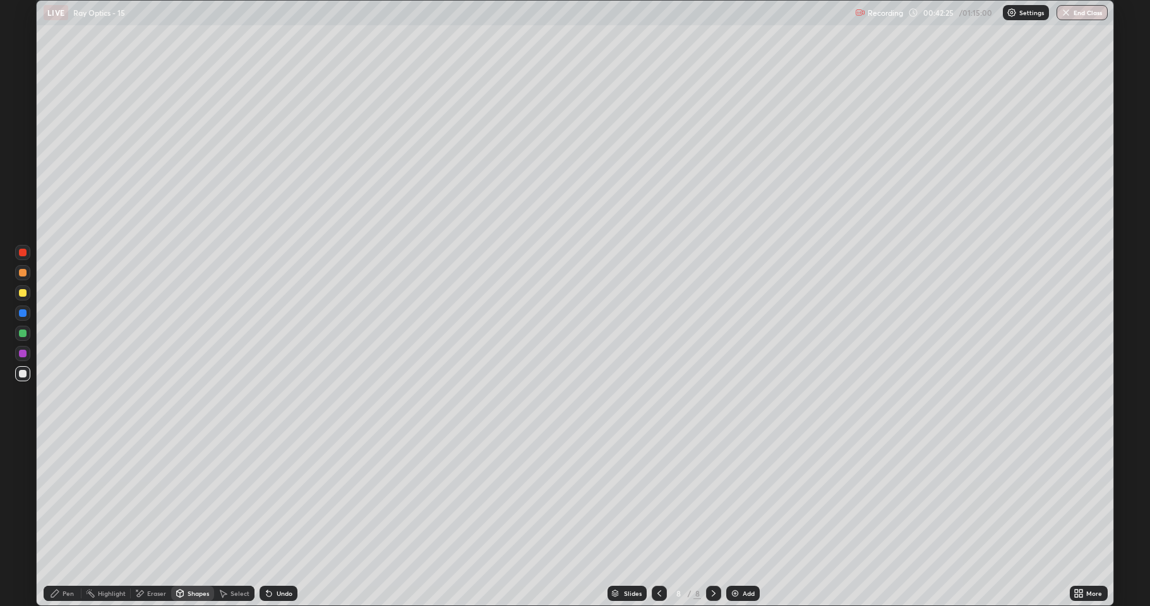
click at [652, 499] on div at bounding box center [659, 593] width 15 height 15
click at [658, 499] on icon at bounding box center [659, 594] width 10 height 10
click at [656, 499] on icon at bounding box center [659, 594] width 10 height 10
click at [713, 499] on icon at bounding box center [714, 594] width 10 height 10
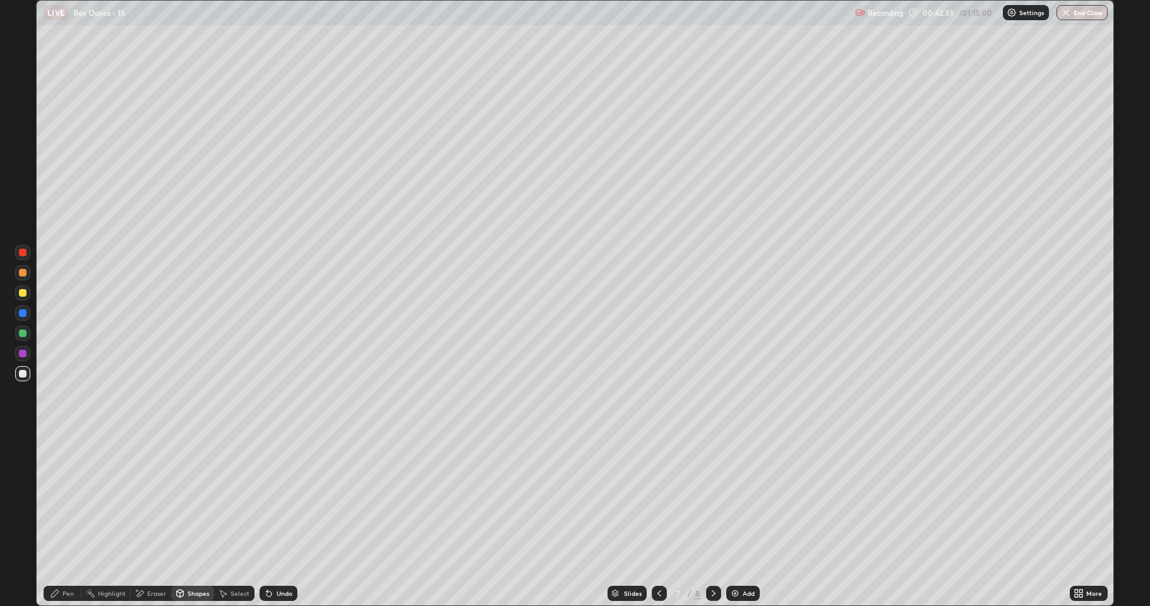
click at [713, 499] on icon at bounding box center [714, 594] width 10 height 10
click at [711, 499] on icon at bounding box center [714, 594] width 10 height 10
click at [25, 334] on div at bounding box center [23, 334] width 8 height 8
click at [277, 499] on div "Undo" at bounding box center [285, 594] width 16 height 6
click at [61, 499] on div "Pen" at bounding box center [63, 593] width 38 height 15
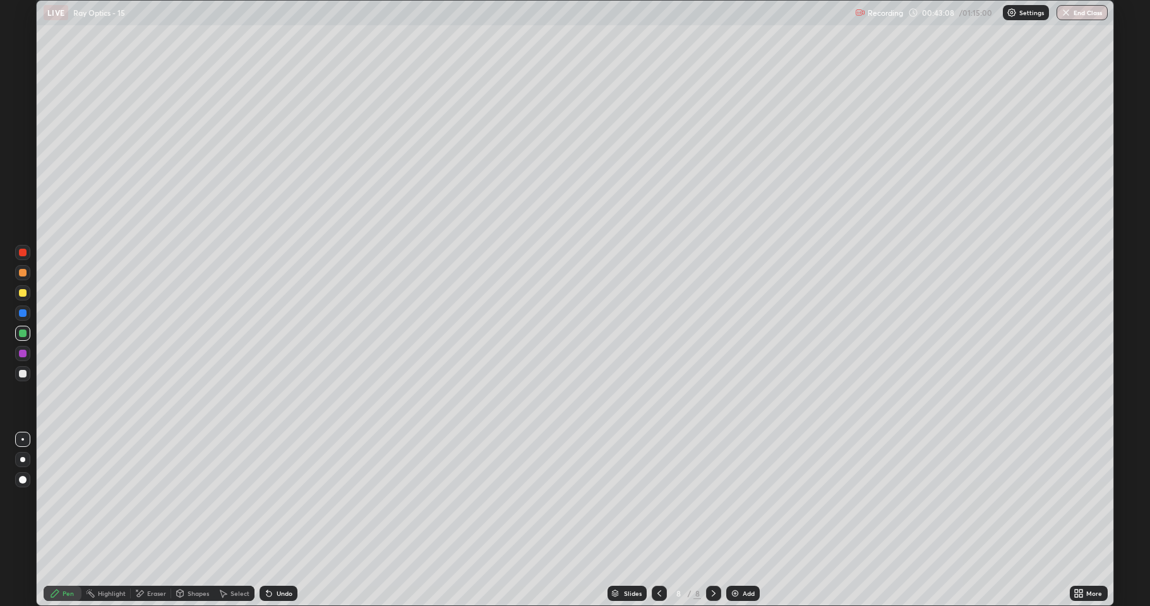
click at [62, 499] on div "Pen" at bounding box center [63, 593] width 38 height 15
click at [23, 375] on div at bounding box center [23, 374] width 8 height 8
click at [743, 499] on div "Add" at bounding box center [749, 594] width 12 height 6
click at [735, 499] on img at bounding box center [735, 594] width 10 height 10
click at [25, 294] on div at bounding box center [23, 293] width 8 height 8
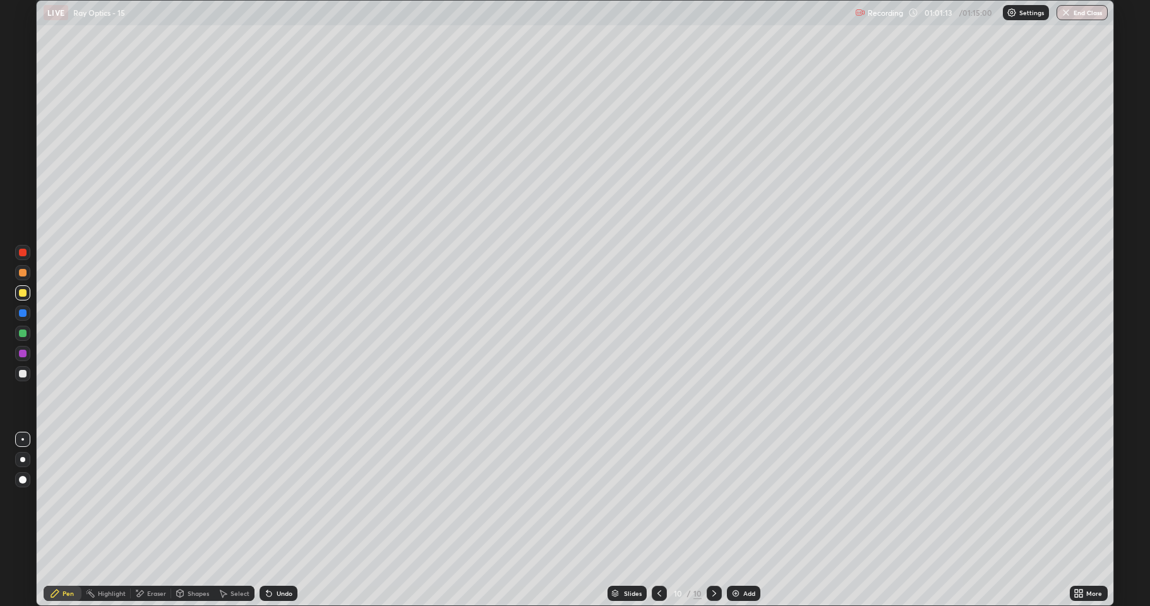
click at [272, 499] on div "Undo" at bounding box center [279, 593] width 38 height 15
click at [21, 334] on div at bounding box center [23, 334] width 8 height 8
click at [25, 294] on div at bounding box center [23, 293] width 8 height 8
click at [1085, 14] on button "End Class" at bounding box center [1082, 12] width 51 height 15
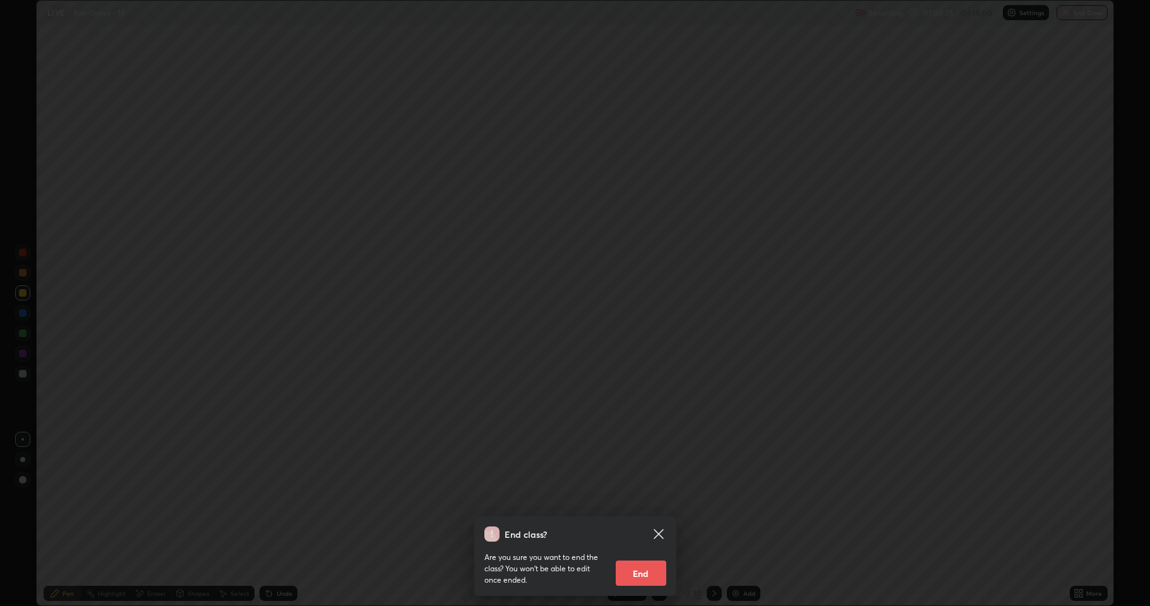
click at [641, 499] on button "End" at bounding box center [641, 573] width 51 height 25
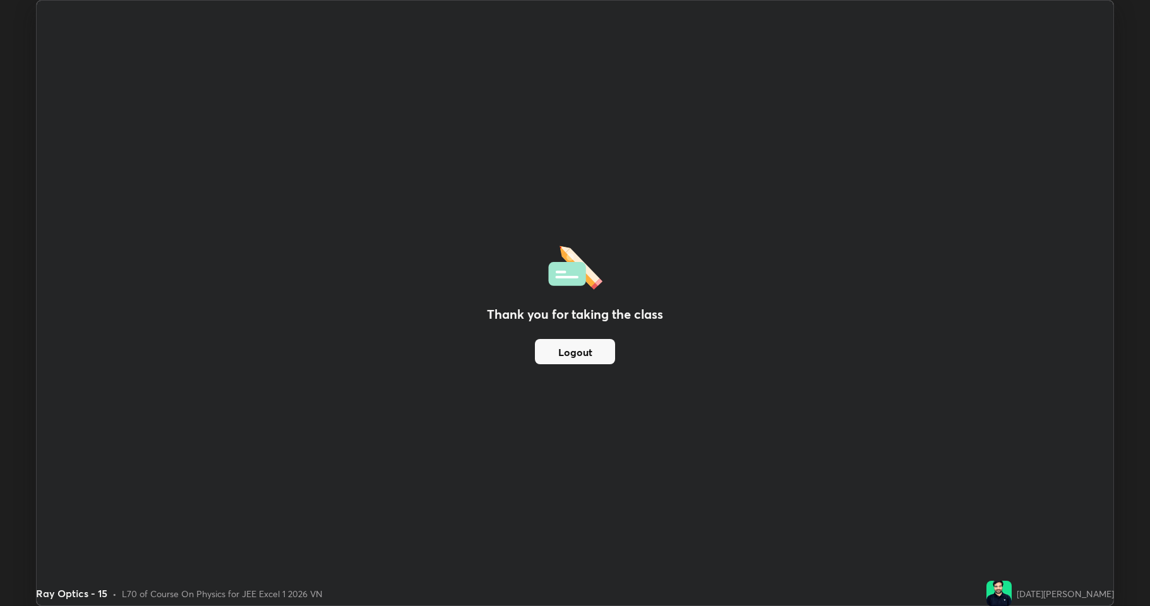
click at [583, 362] on button "Logout" at bounding box center [575, 351] width 80 height 25
